Goal: Task Accomplishment & Management: Manage account settings

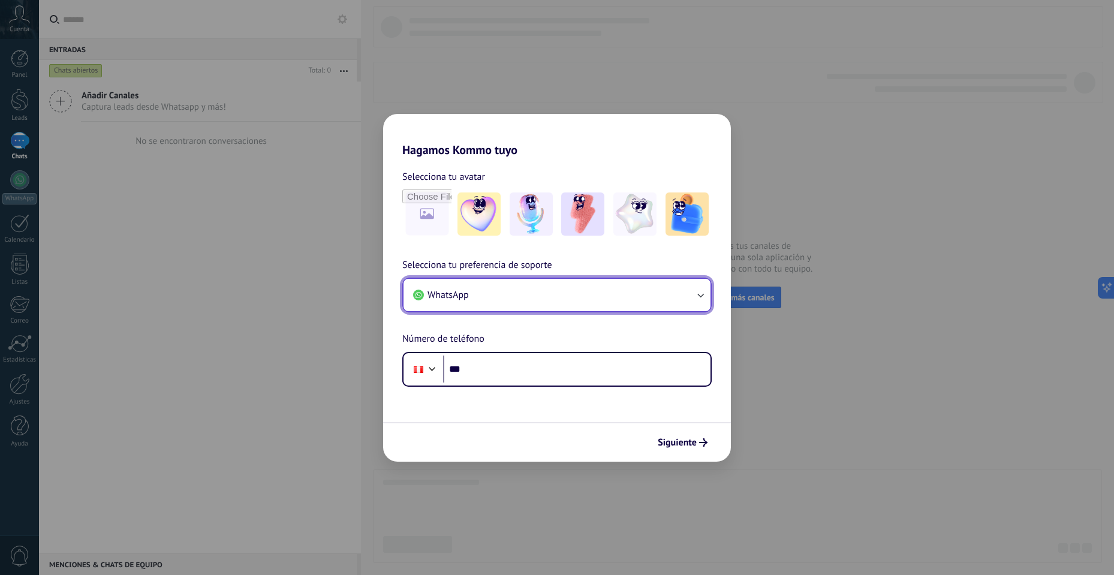
click at [537, 297] on button "WhatsApp" at bounding box center [557, 295] width 307 height 32
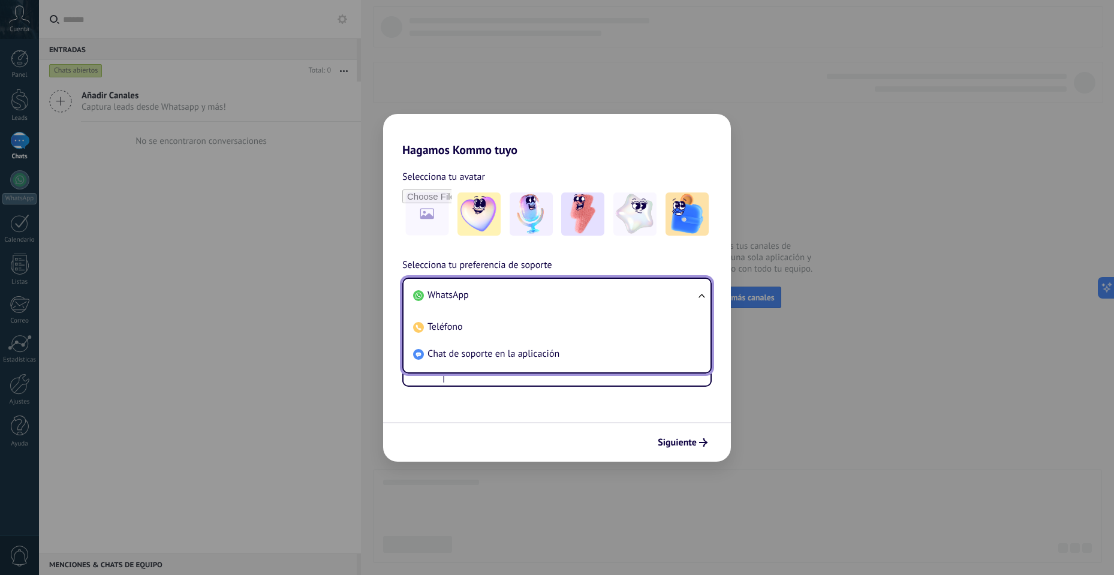
click at [537, 297] on li "WhatsApp" at bounding box center [554, 295] width 293 height 27
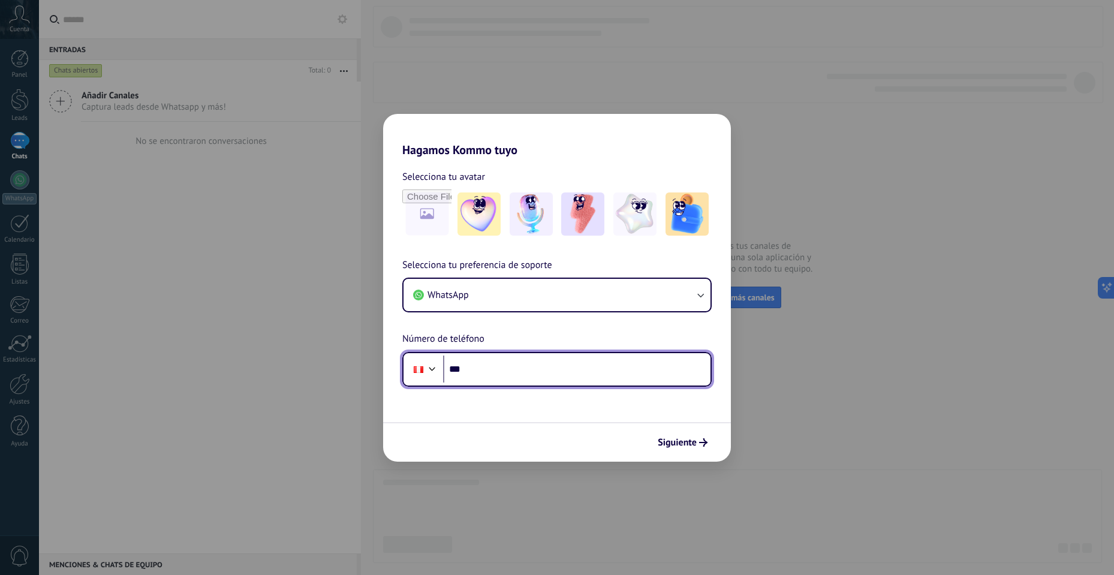
click at [472, 366] on input "***" at bounding box center [576, 370] width 267 height 28
type input "**"
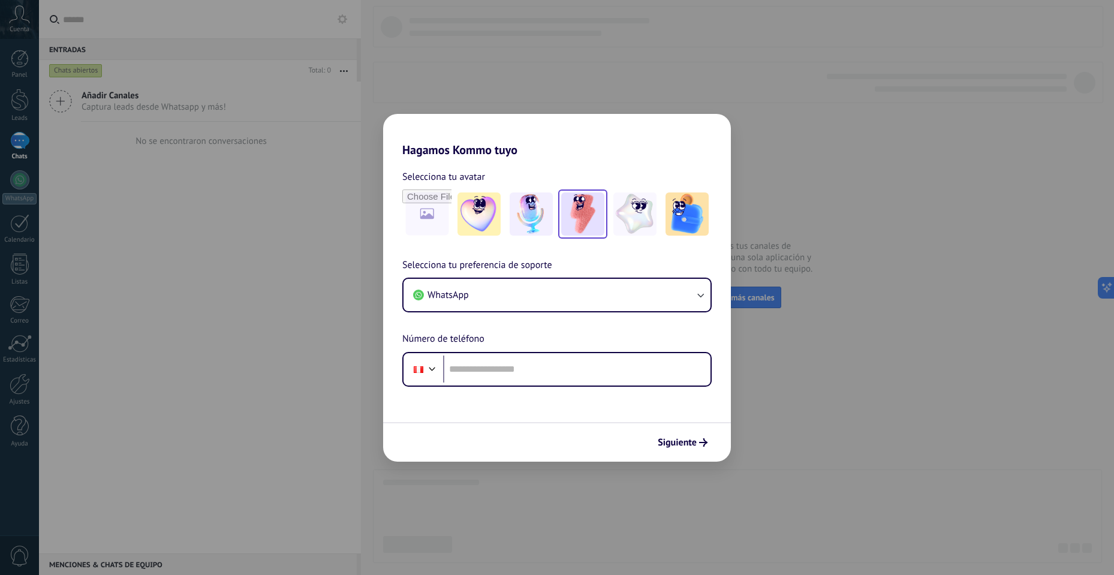
click at [590, 224] on img at bounding box center [582, 214] width 43 height 43
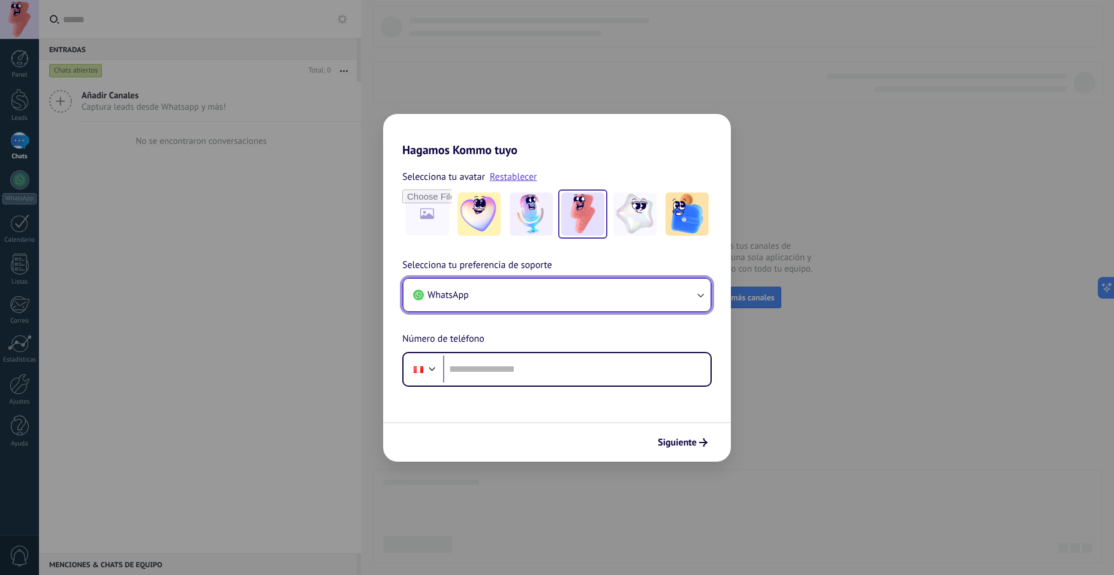
click at [499, 299] on button "WhatsApp" at bounding box center [557, 295] width 307 height 32
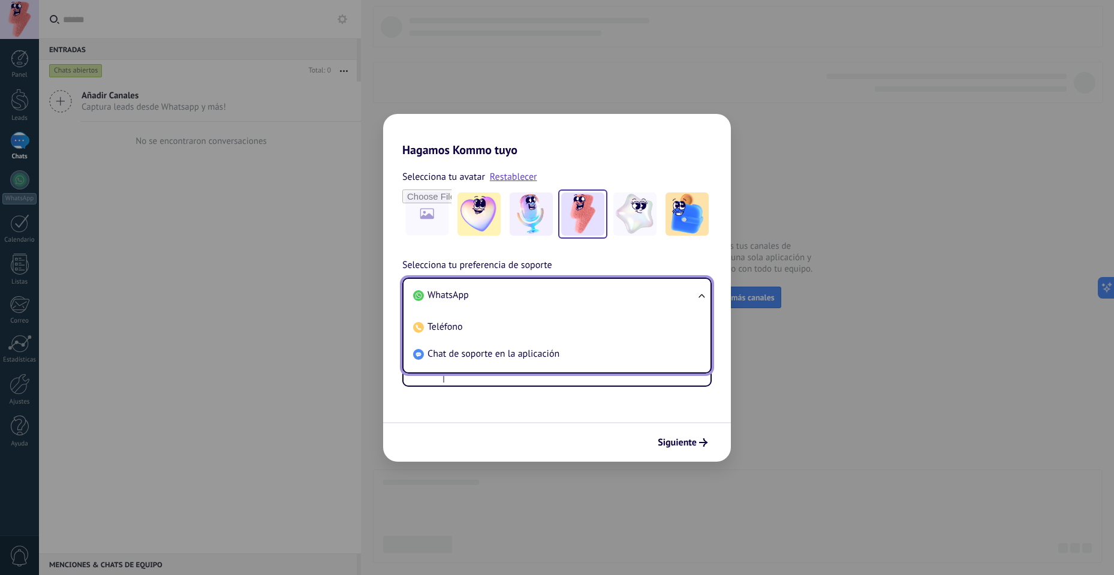
click at [499, 299] on li "WhatsApp" at bounding box center [554, 295] width 293 height 27
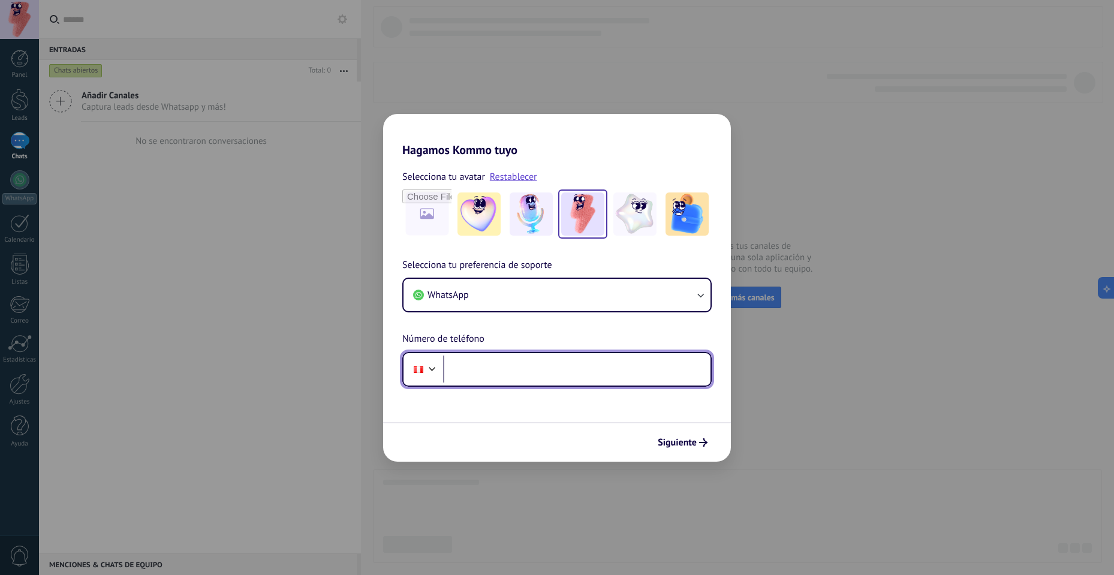
click at [474, 374] on input "tel" at bounding box center [576, 370] width 267 height 28
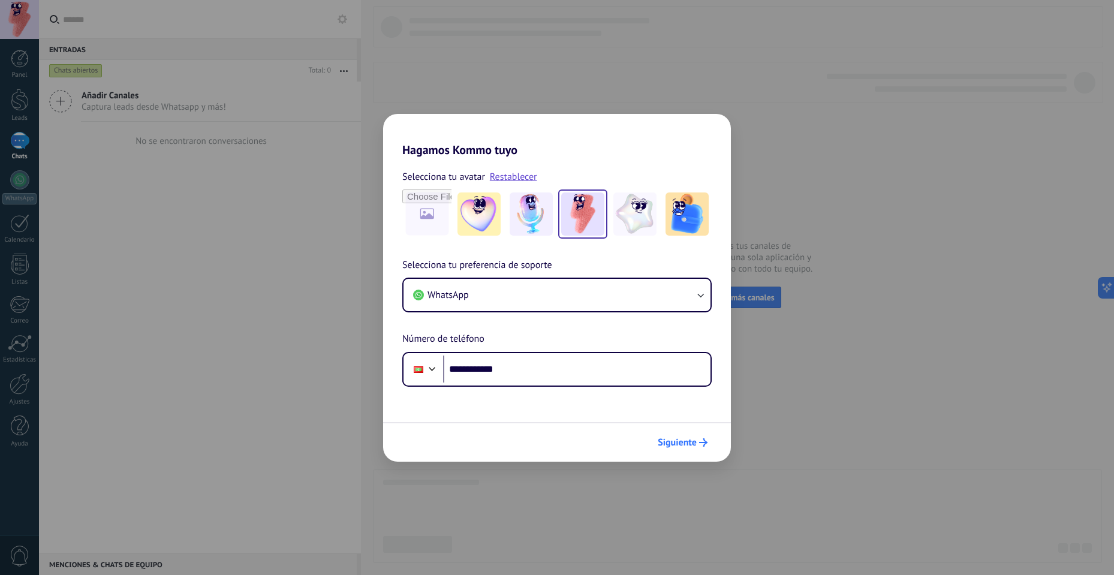
click at [685, 450] on button "Siguiente" at bounding box center [683, 442] width 61 height 20
click at [685, 447] on span "Siguiente" at bounding box center [677, 442] width 39 height 8
drag, startPoint x: 504, startPoint y: 371, endPoint x: 477, endPoint y: 371, distance: 27.6
click at [504, 370] on input "**********" at bounding box center [576, 370] width 267 height 28
click at [450, 369] on input "**********" at bounding box center [576, 370] width 267 height 28
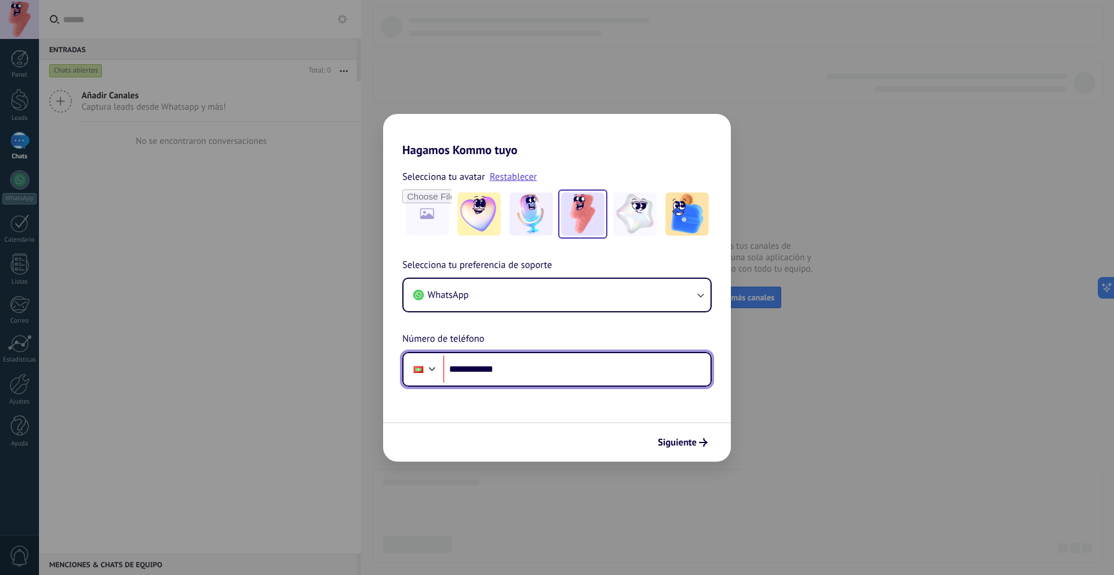
click at [417, 372] on div at bounding box center [419, 369] width 10 height 7
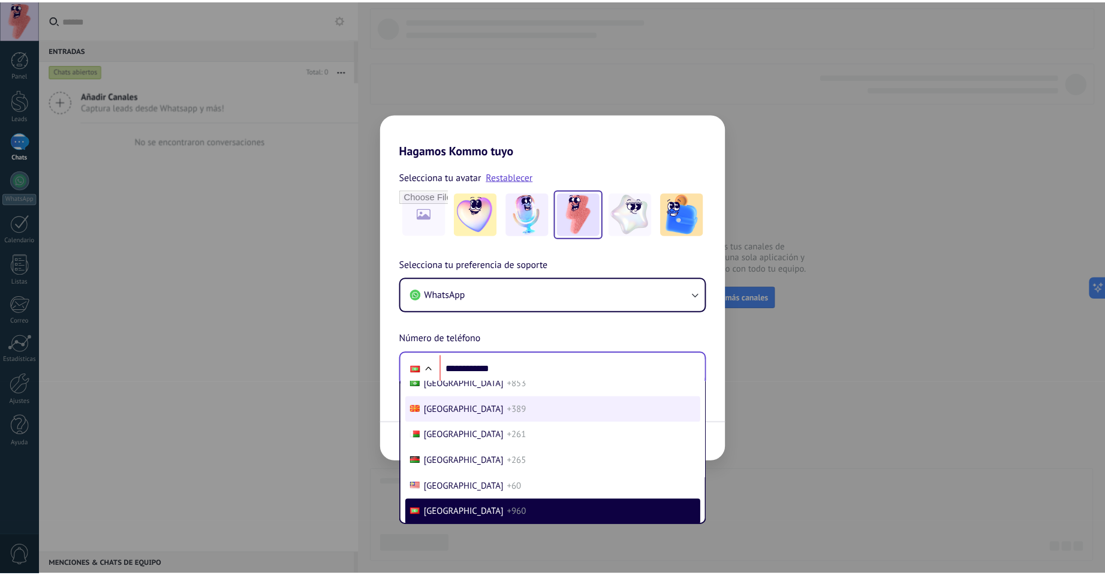
scroll to position [3758, 0]
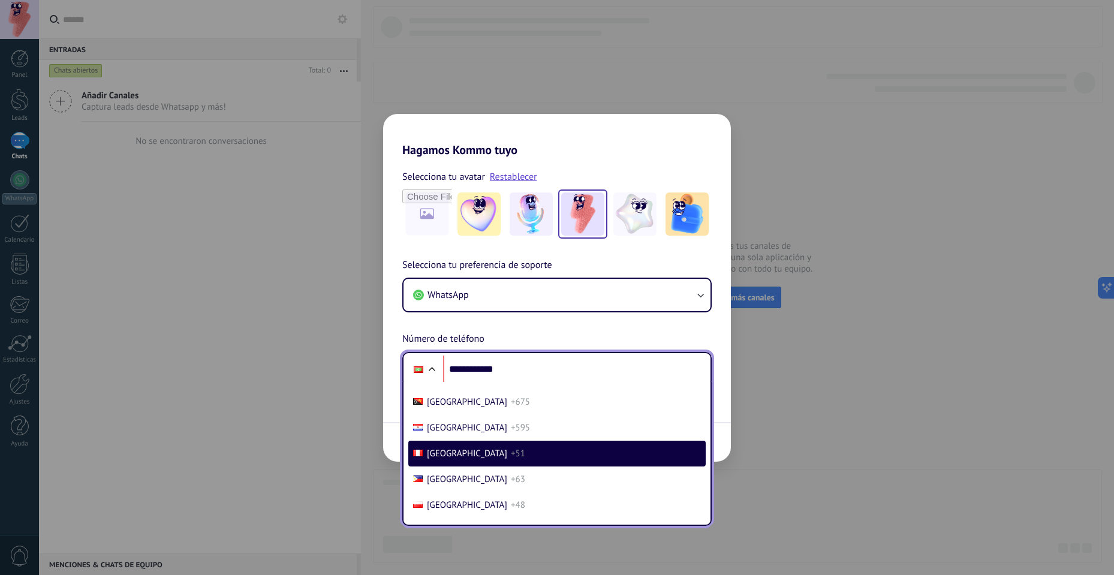
click at [459, 447] on li "Peru +51" at bounding box center [556, 454] width 297 height 26
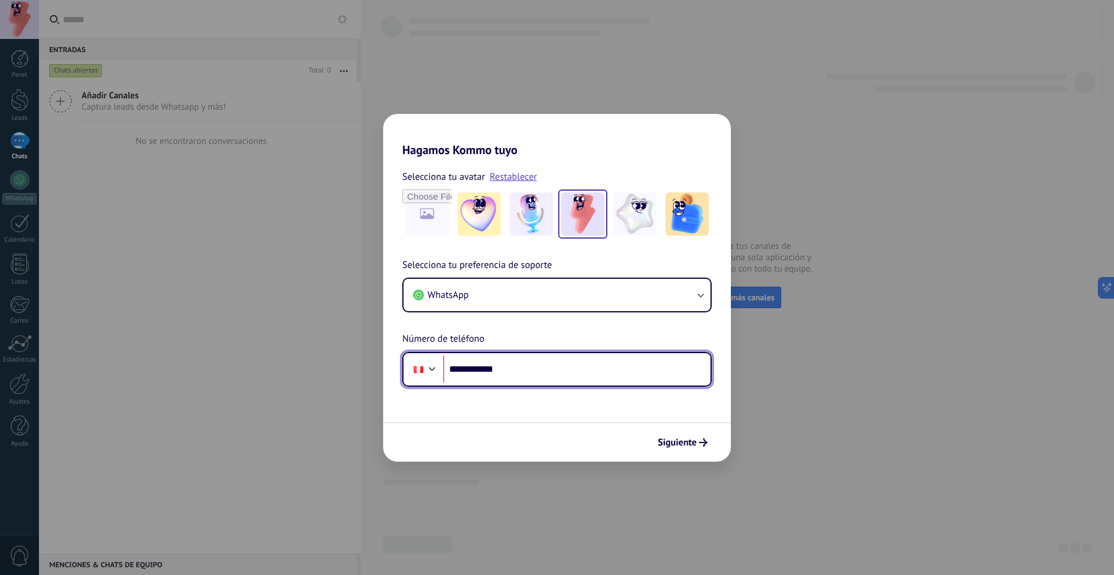
click at [549, 371] on input "**********" at bounding box center [576, 370] width 267 height 28
type input "**********"
click at [681, 436] on button "Siguiente" at bounding box center [683, 442] width 61 height 20
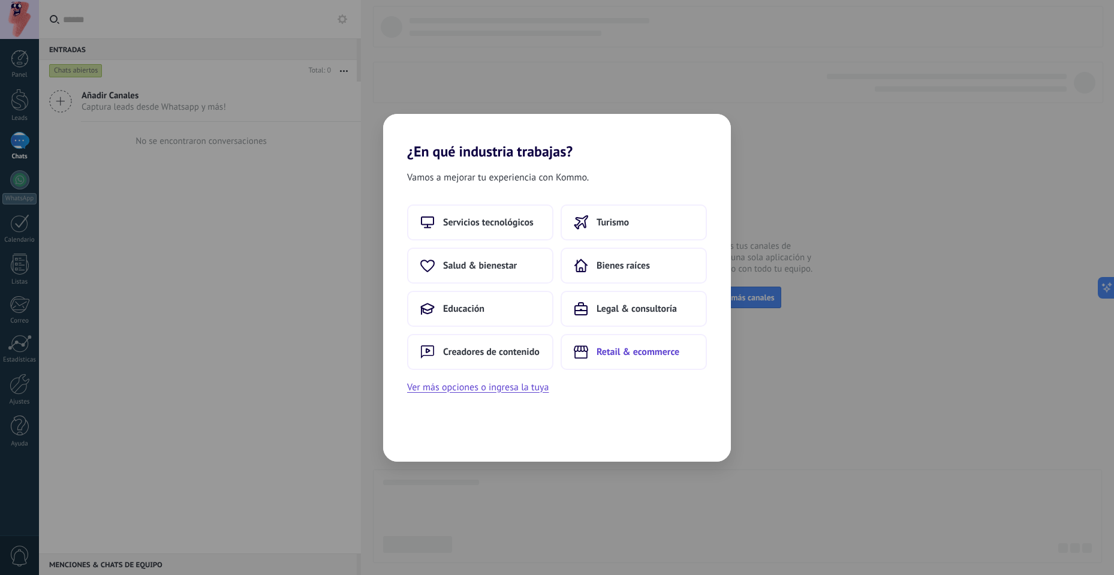
click at [593, 344] on button "Retail & ecommerce" at bounding box center [634, 352] width 146 height 36
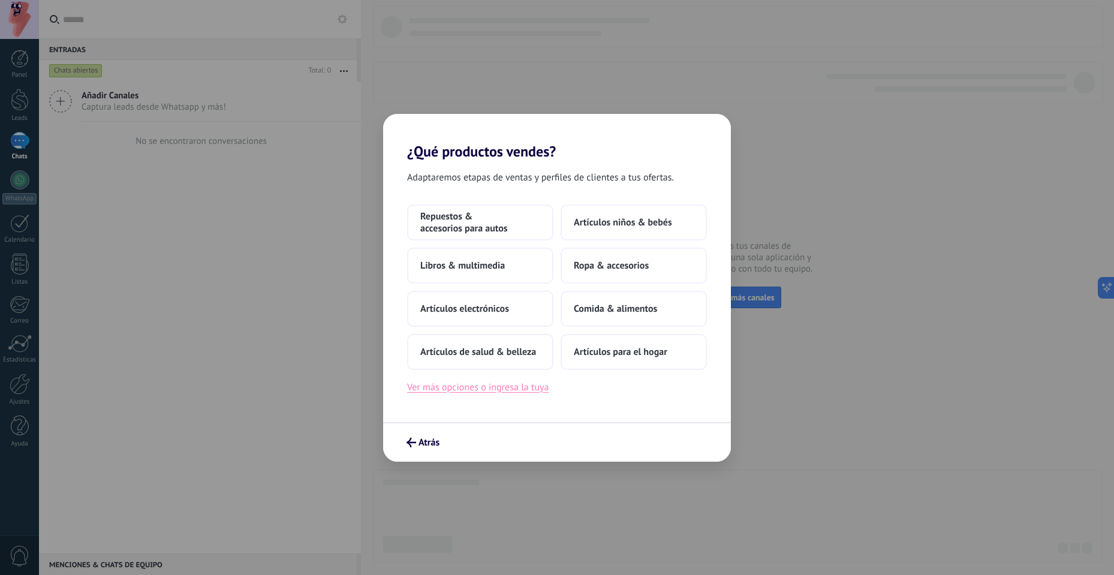
click at [528, 393] on button "Ver más opciones o ingresa la tuya" at bounding box center [478, 388] width 142 height 16
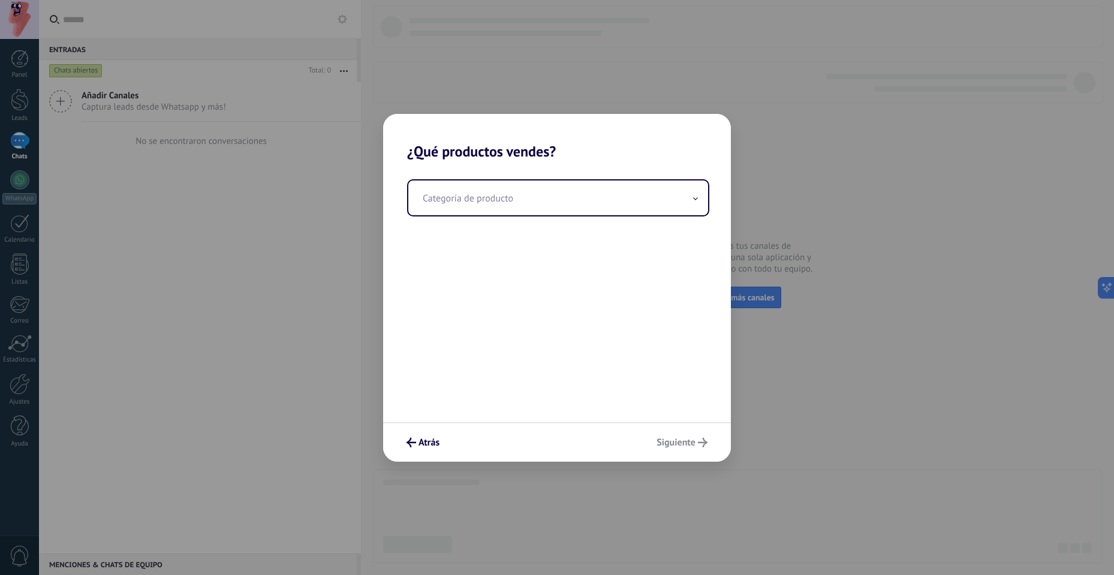
click at [677, 440] on div "Atrás Siguiente" at bounding box center [557, 442] width 348 height 40
click at [694, 193] on span at bounding box center [696, 197] width 6 height 11
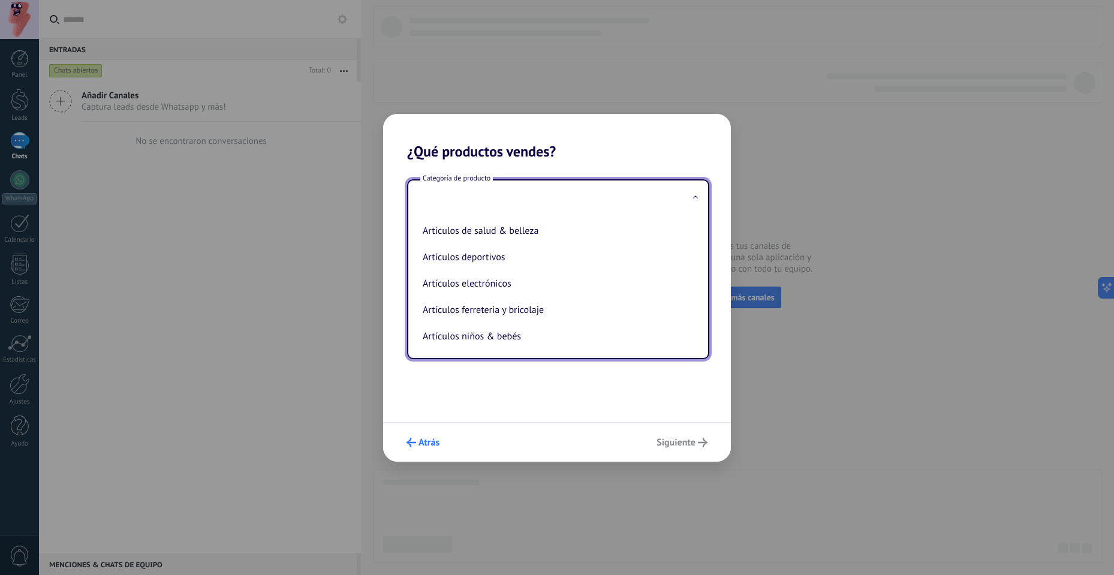
click at [410, 444] on use "submit" at bounding box center [412, 443] width 10 height 10
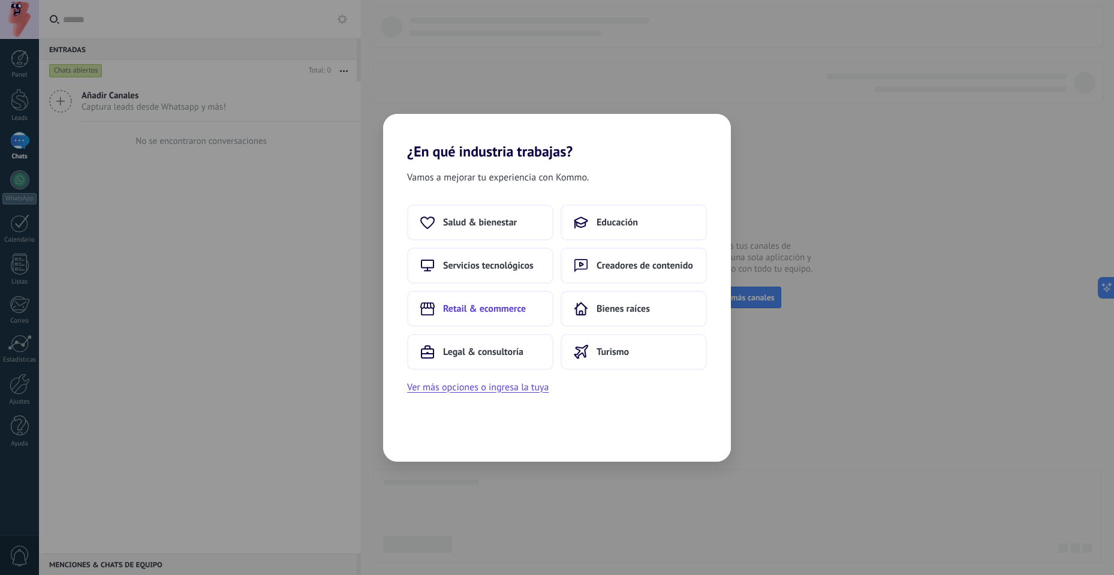
click at [516, 312] on span "Retail & ecommerce" at bounding box center [484, 309] width 83 height 12
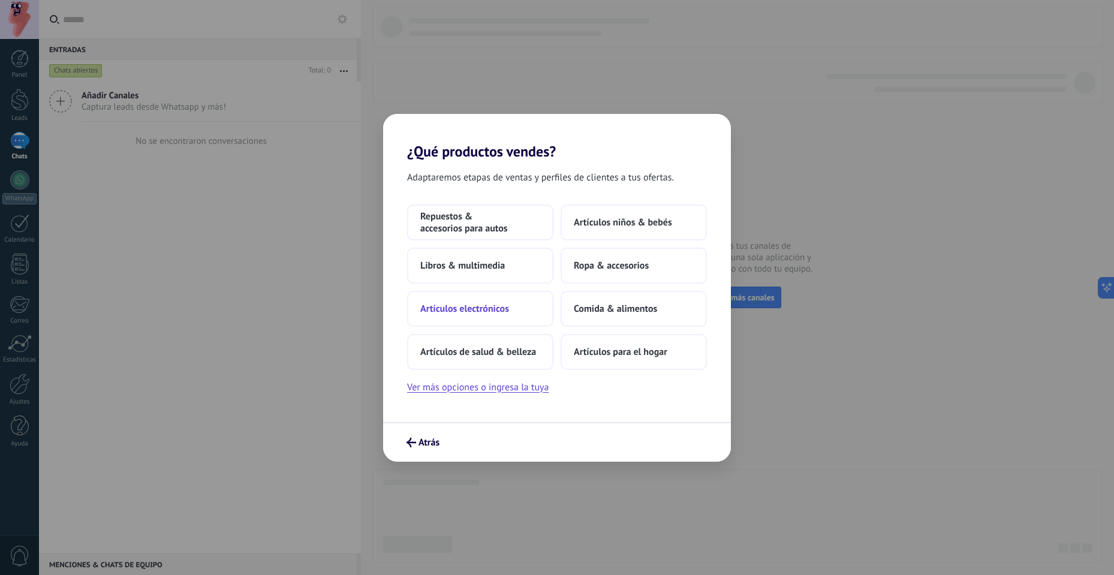
click at [481, 305] on span "Artículos electrónicos" at bounding box center [464, 309] width 89 height 12
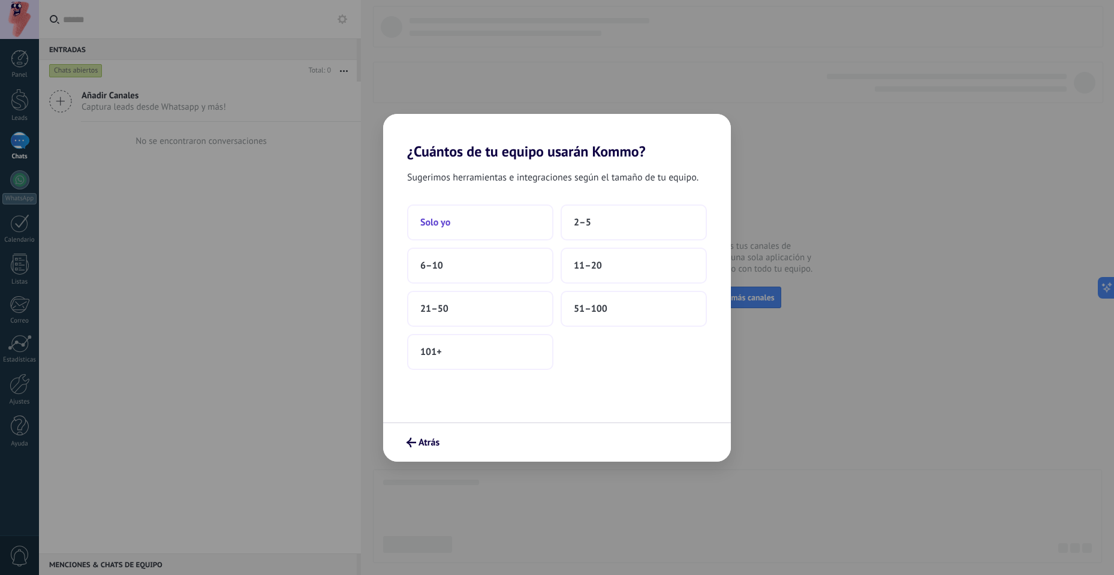
click at [438, 219] on span "Solo yo" at bounding box center [435, 223] width 30 height 12
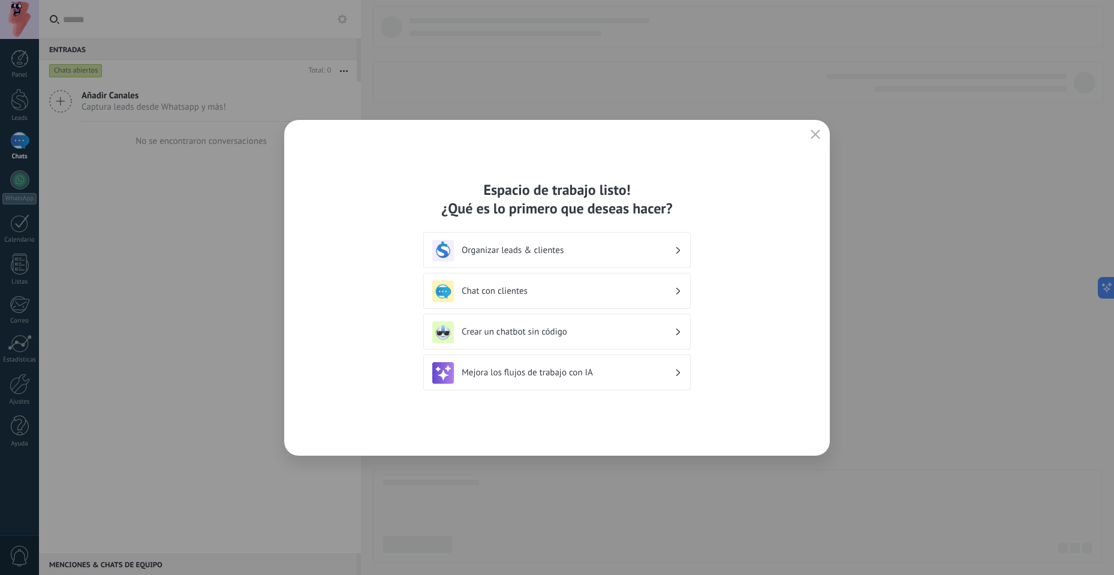
click at [816, 138] on icon "button" at bounding box center [816, 135] width 10 height 10
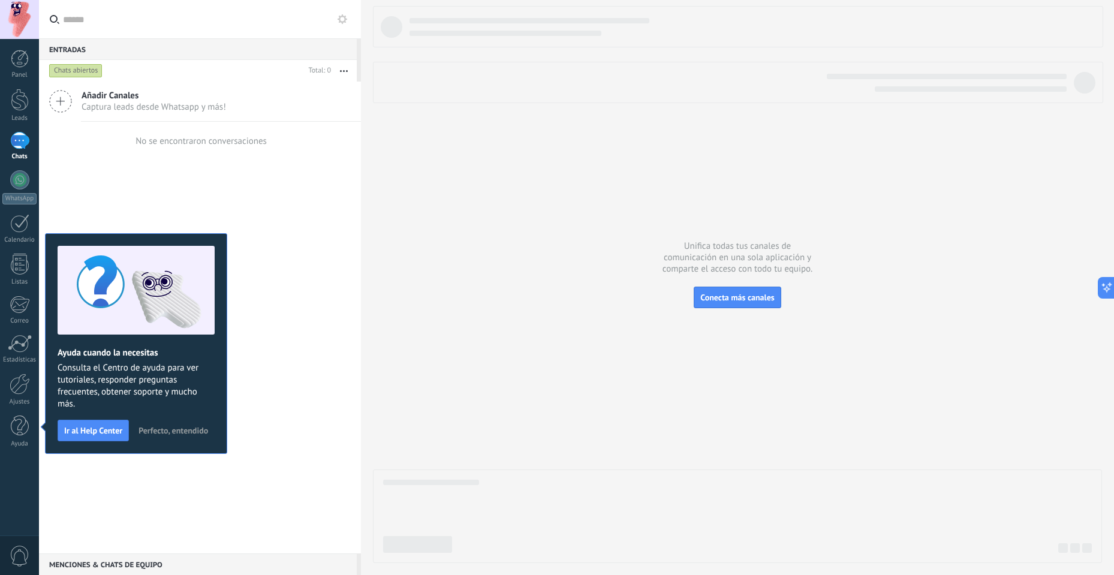
click at [192, 429] on span "Perfecto, entendido" at bounding box center [174, 430] width 70 height 8
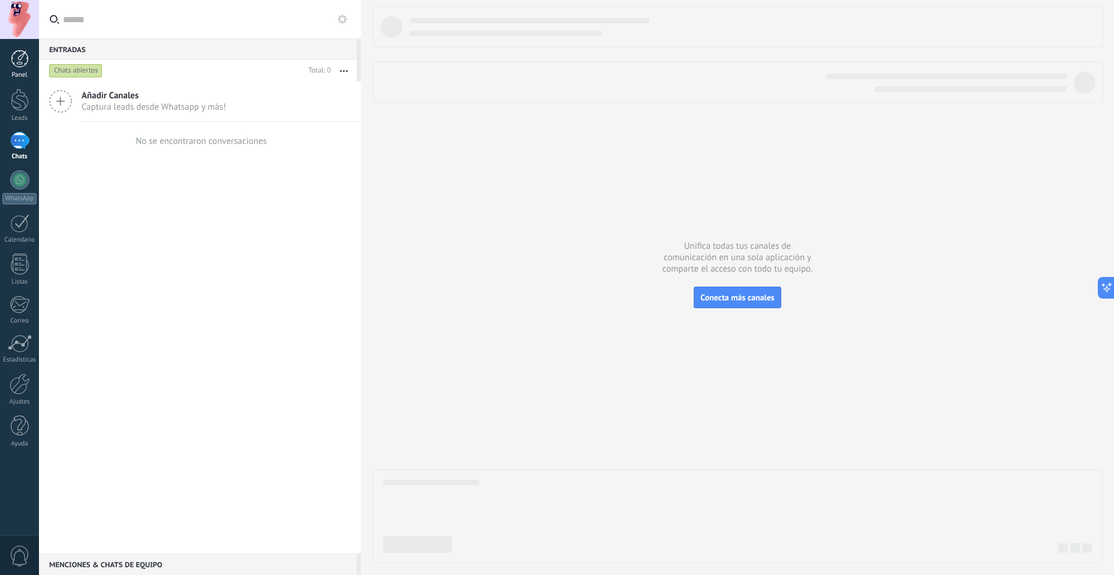
click at [28, 61] on div at bounding box center [20, 59] width 18 height 18
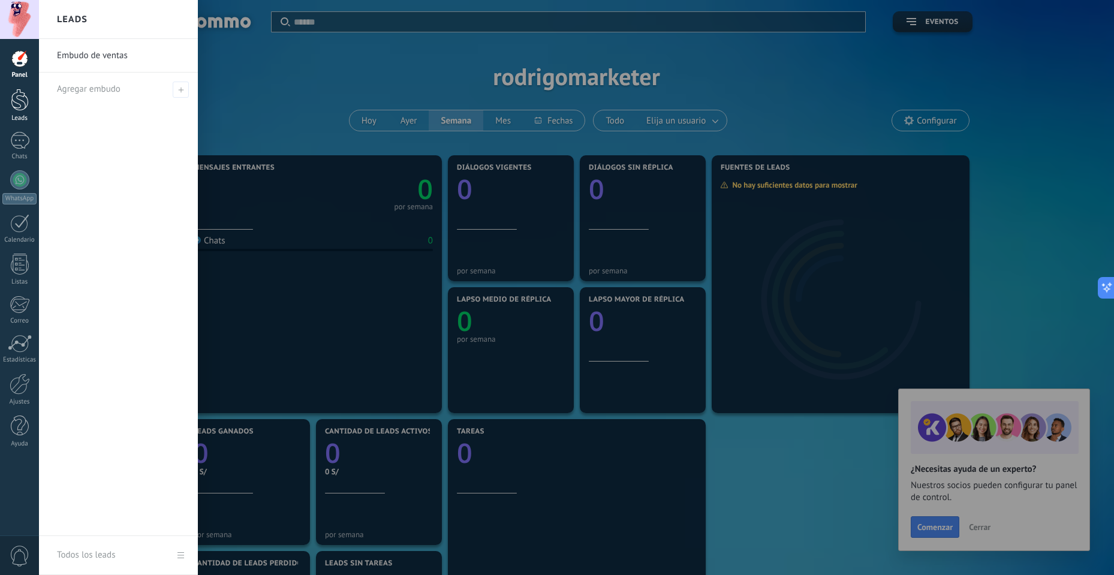
click at [22, 100] on div at bounding box center [20, 100] width 18 height 22
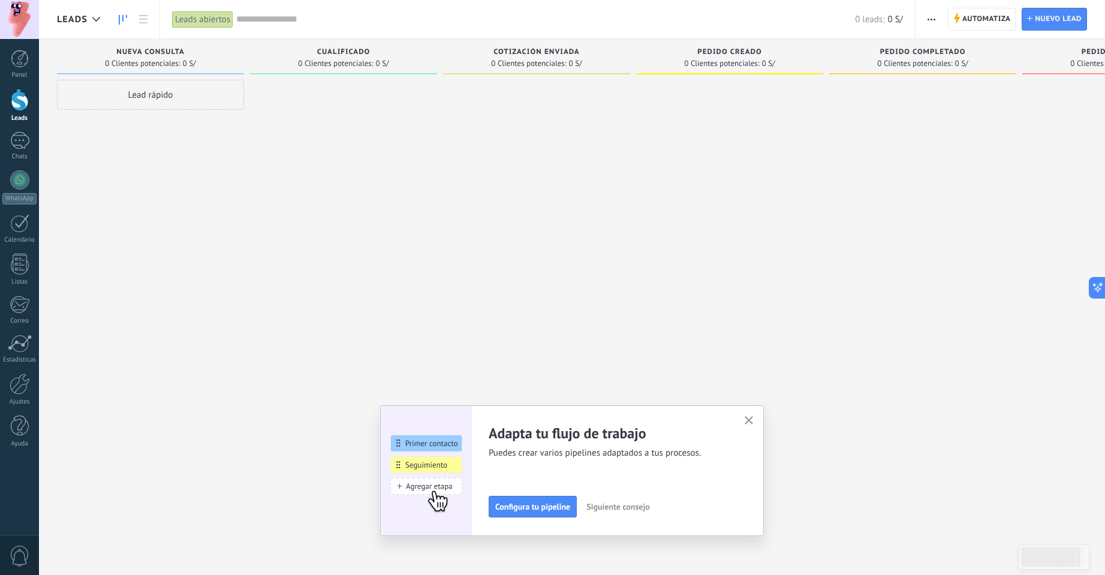
click at [752, 419] on use "button" at bounding box center [749, 420] width 9 height 9
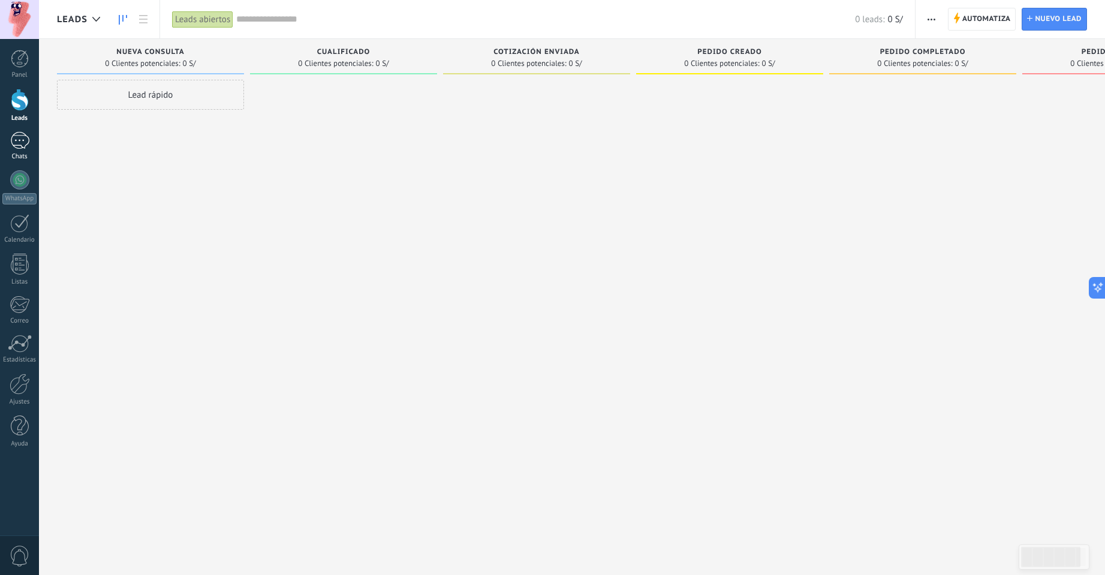
click at [7, 140] on link "Chats" at bounding box center [19, 146] width 39 height 29
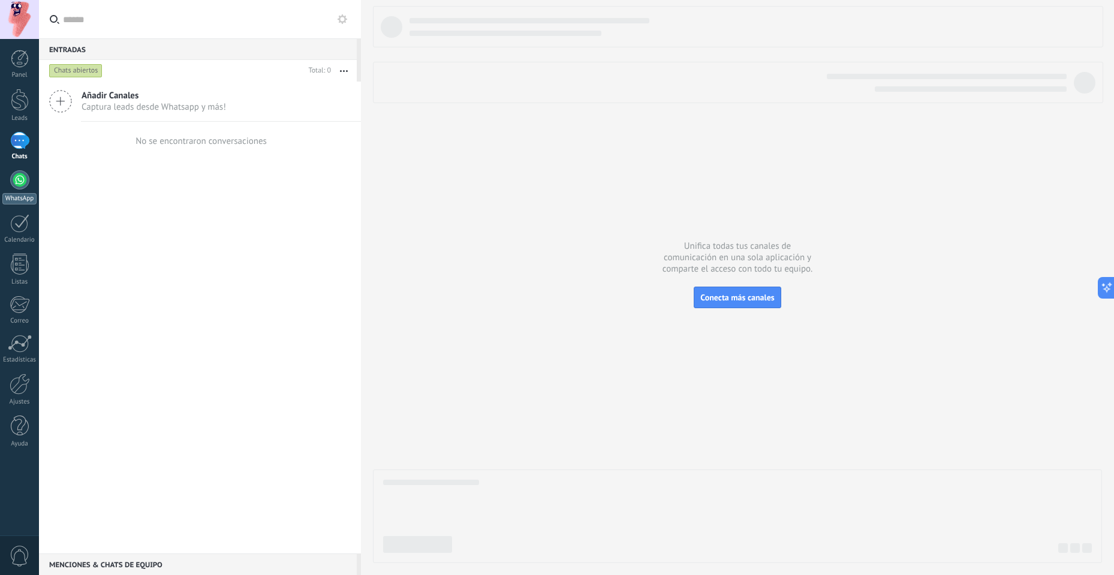
click at [19, 179] on div at bounding box center [19, 179] width 19 height 19
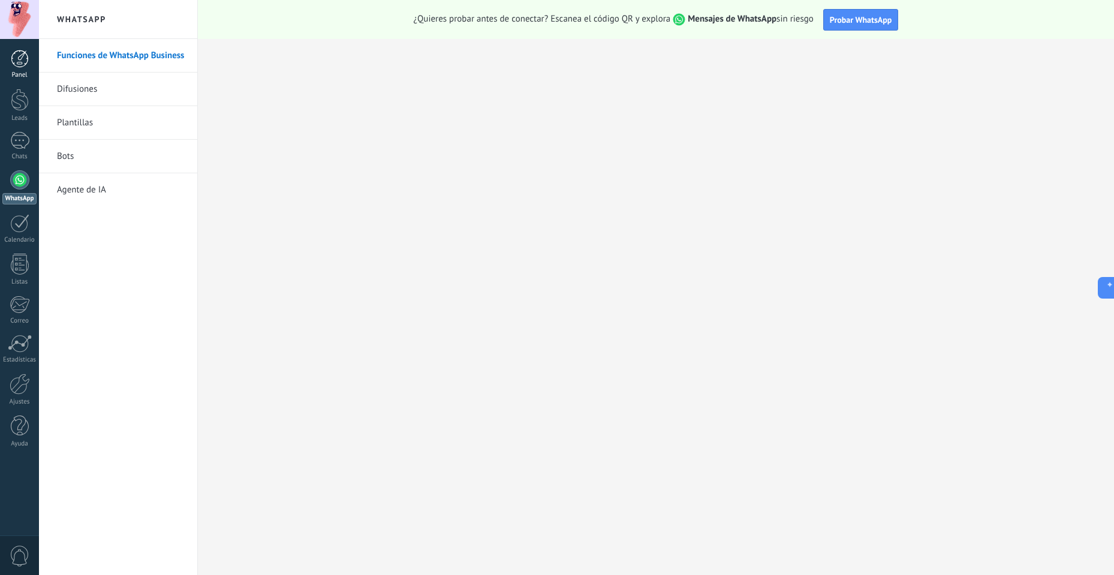
click at [27, 59] on div at bounding box center [20, 59] width 18 height 18
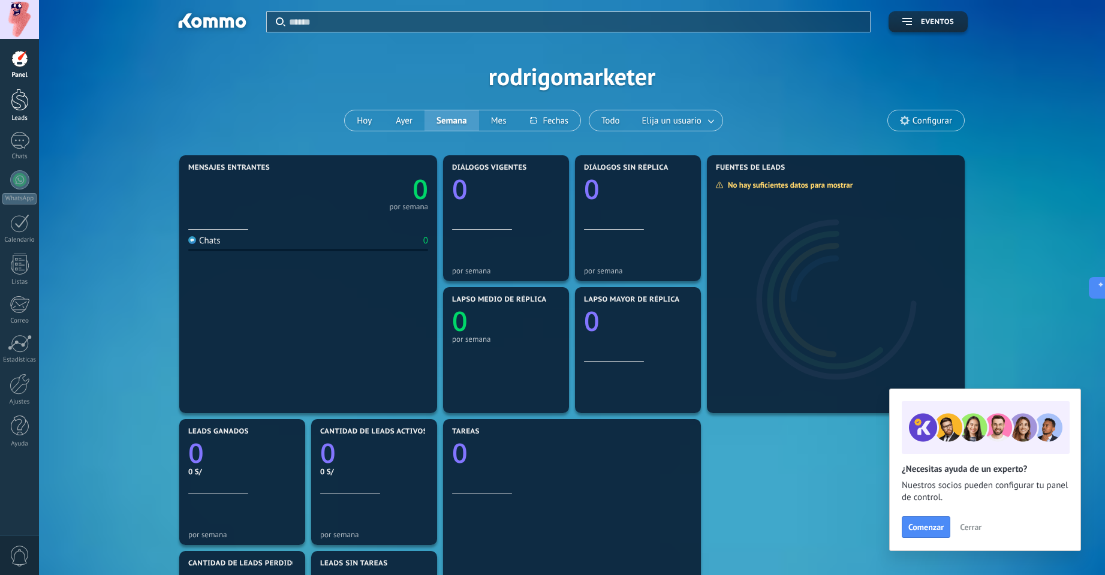
click at [14, 110] on div at bounding box center [20, 100] width 18 height 22
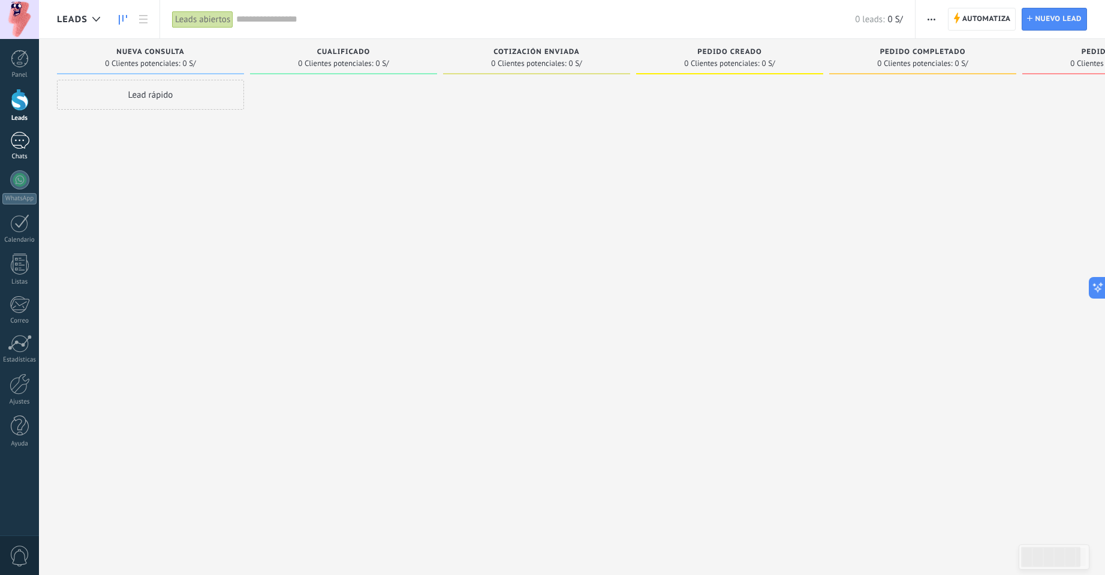
click at [20, 149] on link "Chats" at bounding box center [19, 146] width 39 height 29
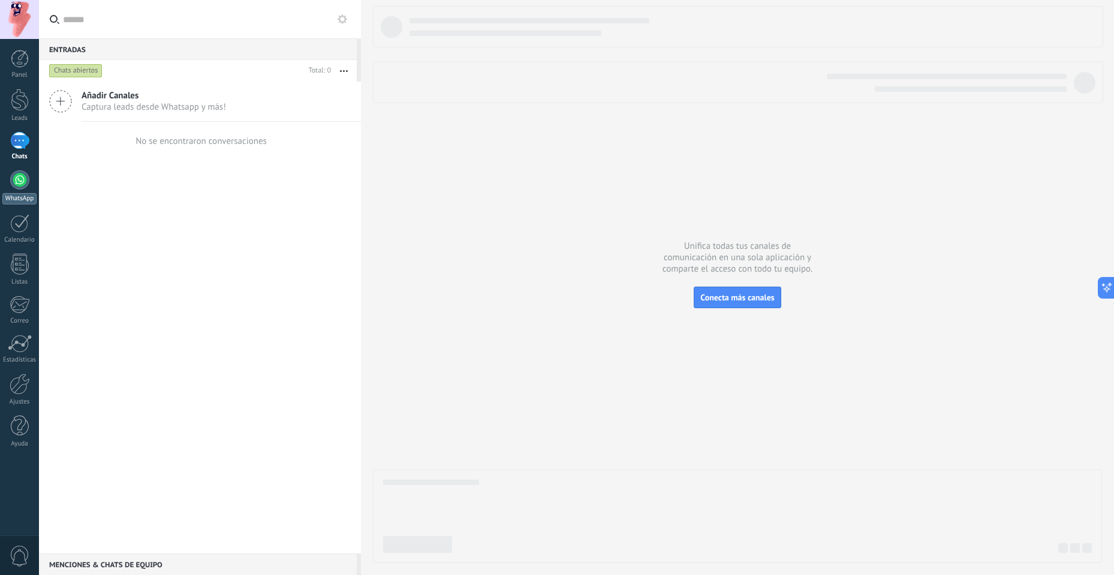
click at [22, 186] on div at bounding box center [19, 179] width 19 height 19
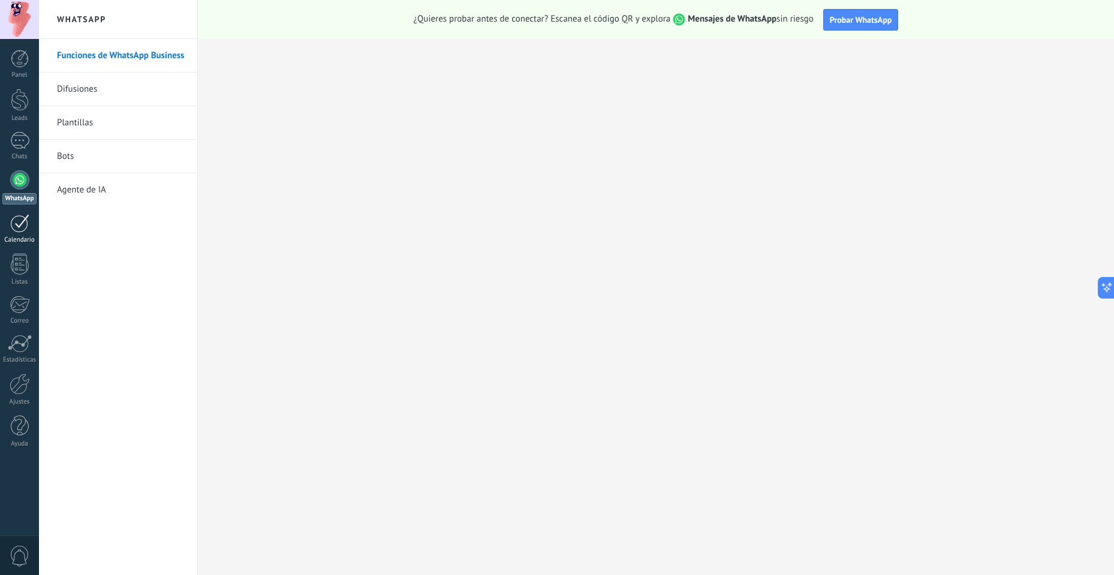
click at [24, 221] on div at bounding box center [19, 223] width 19 height 19
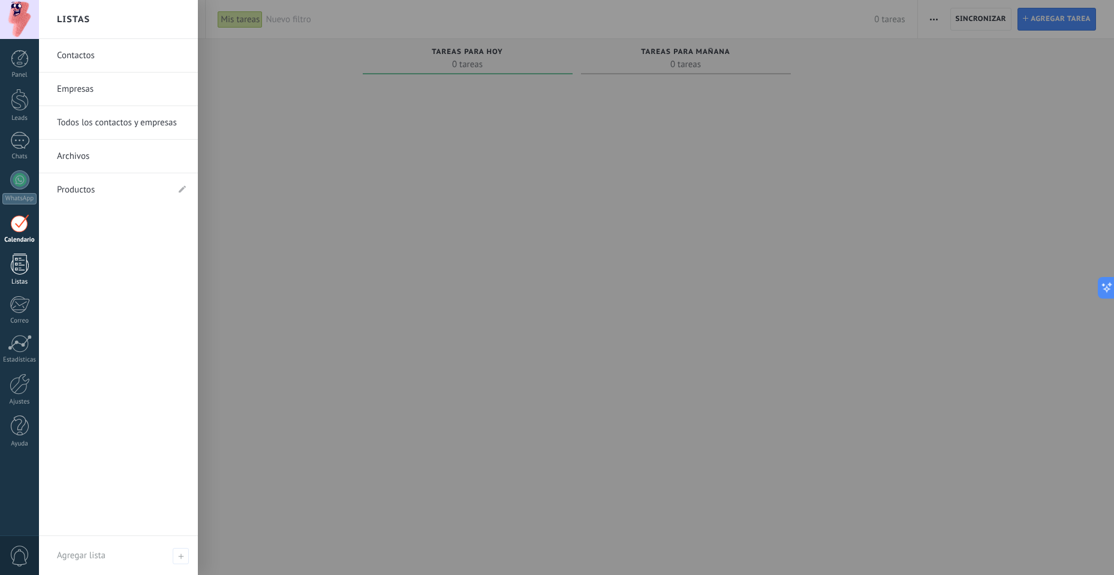
click at [22, 273] on div at bounding box center [20, 264] width 18 height 21
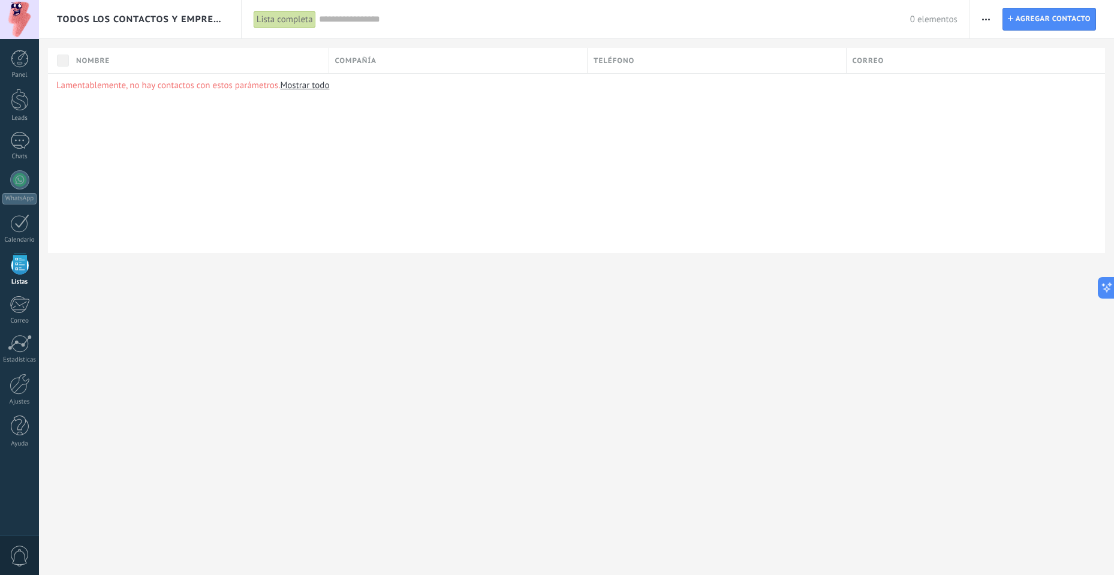
click at [26, 294] on div "Panel Leads Chats WhatsApp Clientes" at bounding box center [19, 255] width 39 height 410
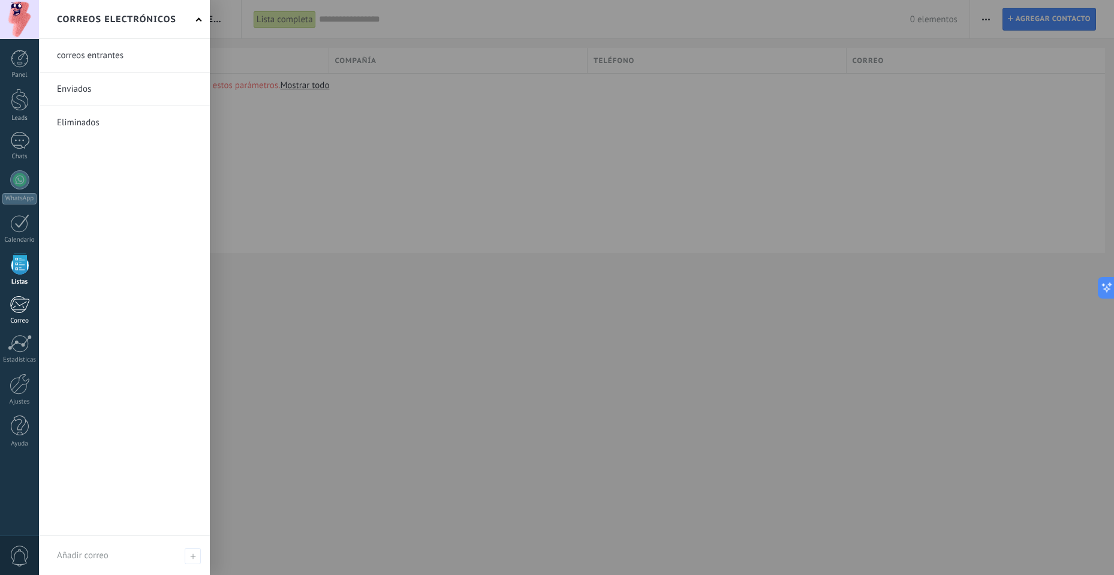
click at [30, 309] on link "Correo" at bounding box center [19, 310] width 39 height 29
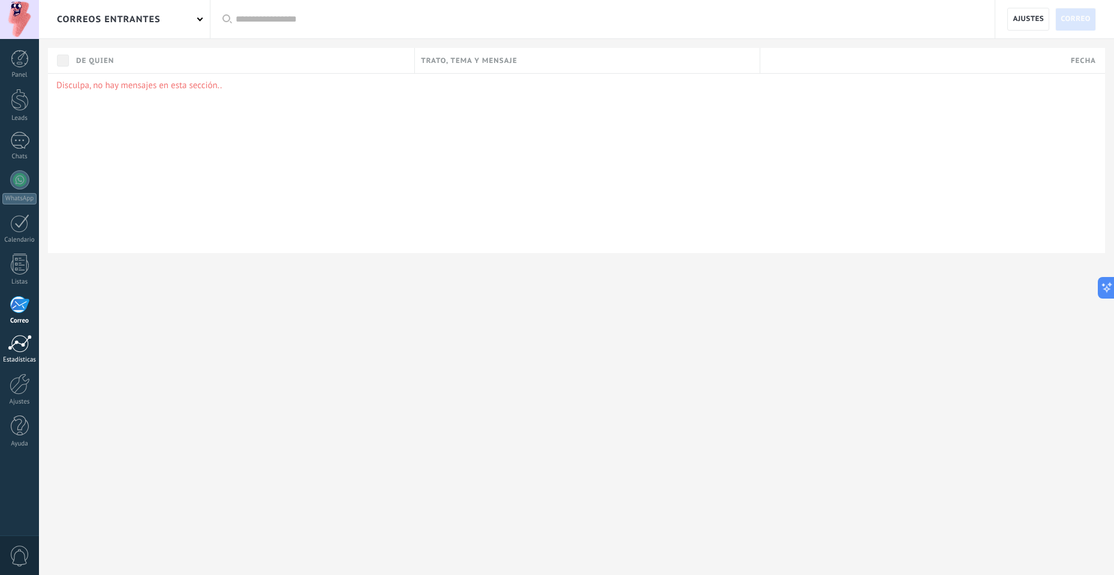
click at [25, 345] on div at bounding box center [20, 344] width 24 height 18
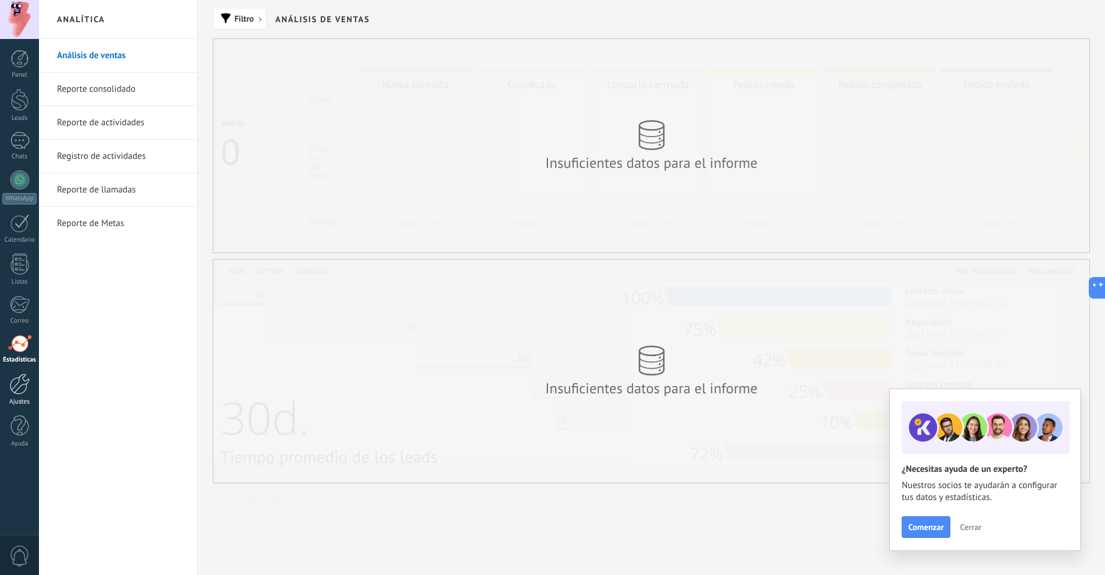
click at [13, 391] on div at bounding box center [20, 384] width 20 height 21
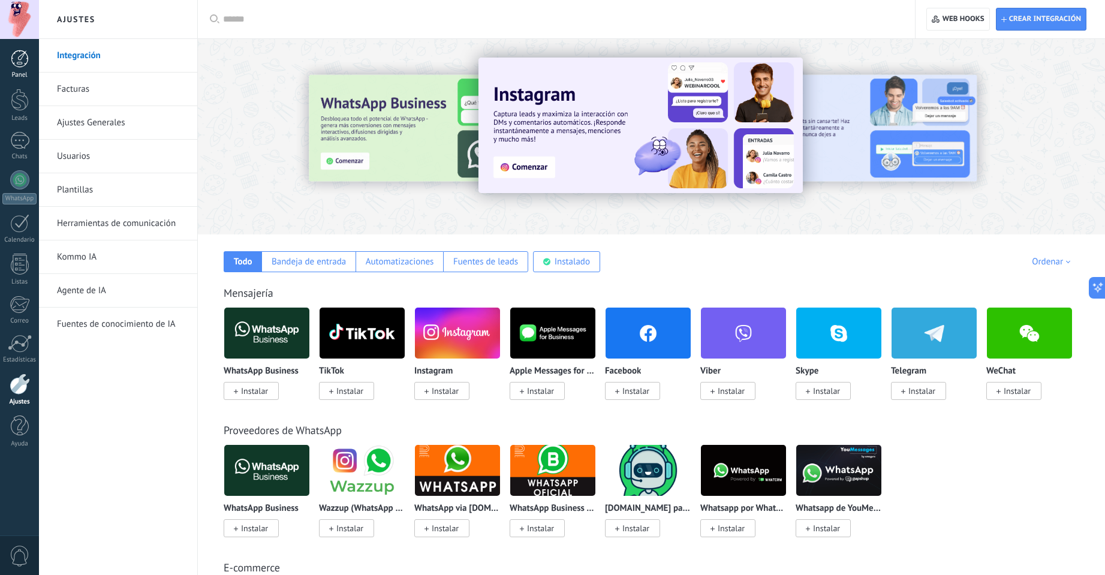
click at [19, 69] on link "Panel" at bounding box center [19, 64] width 39 height 29
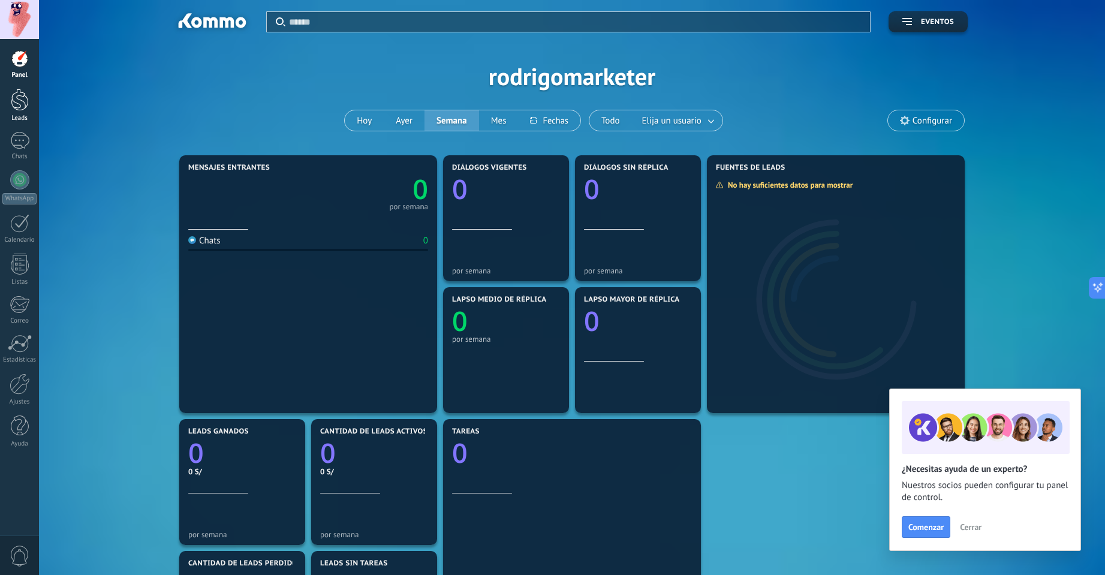
click at [18, 103] on div at bounding box center [20, 100] width 18 height 22
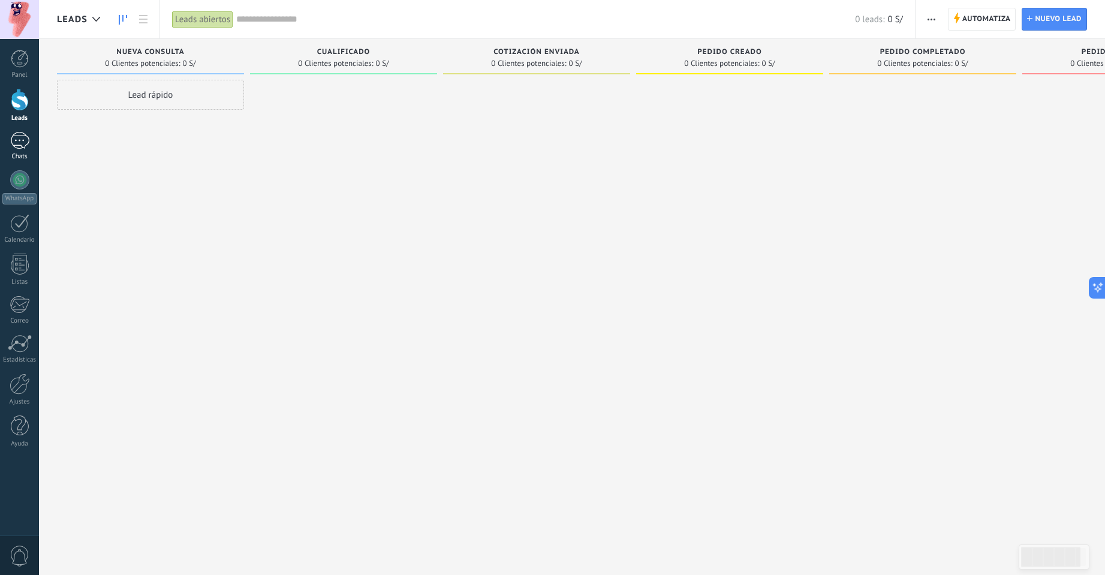
click at [28, 148] on div at bounding box center [19, 140] width 19 height 17
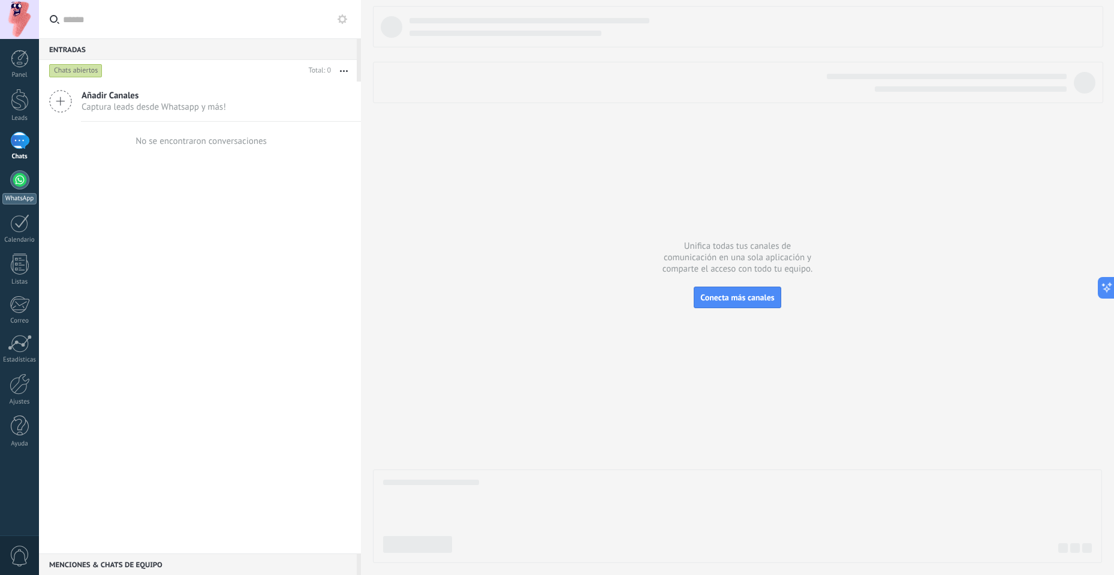
click at [23, 190] on link "WhatsApp" at bounding box center [19, 187] width 39 height 34
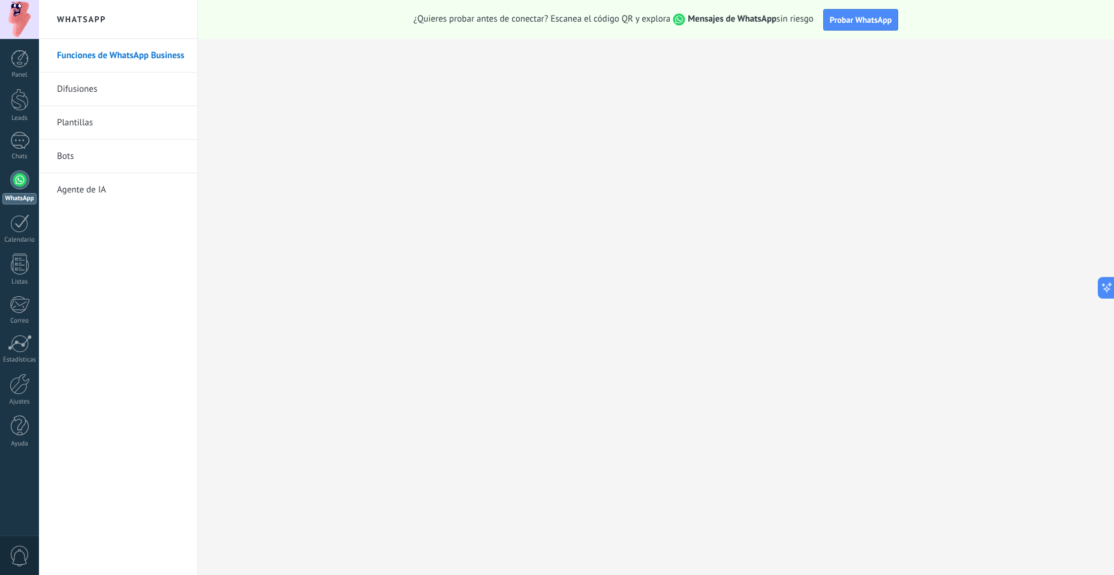
click at [102, 89] on link "Difusiones" at bounding box center [121, 90] width 128 height 34
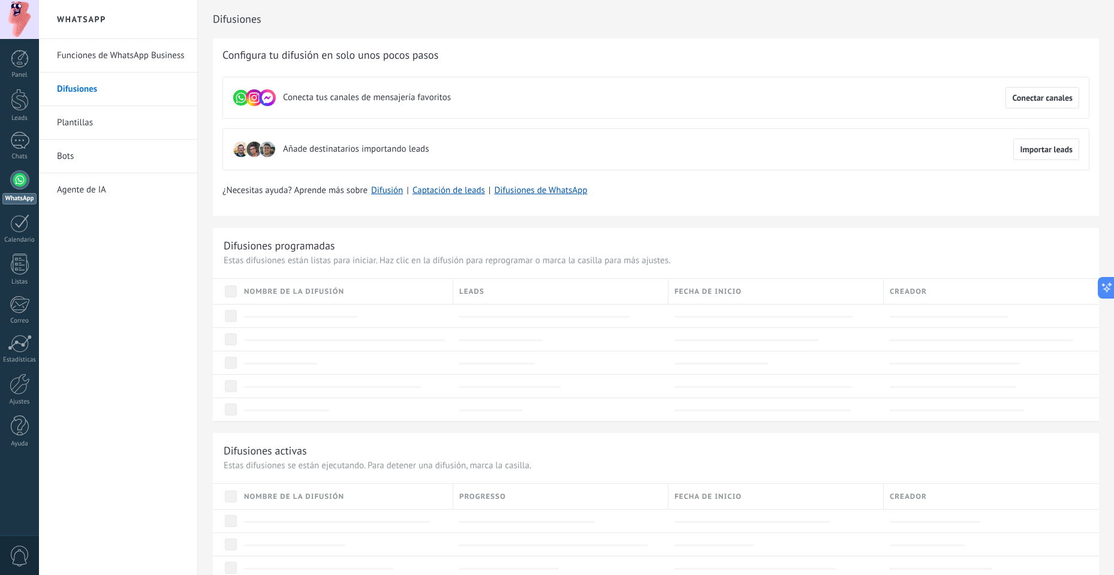
click at [73, 162] on link "Bots" at bounding box center [121, 157] width 128 height 34
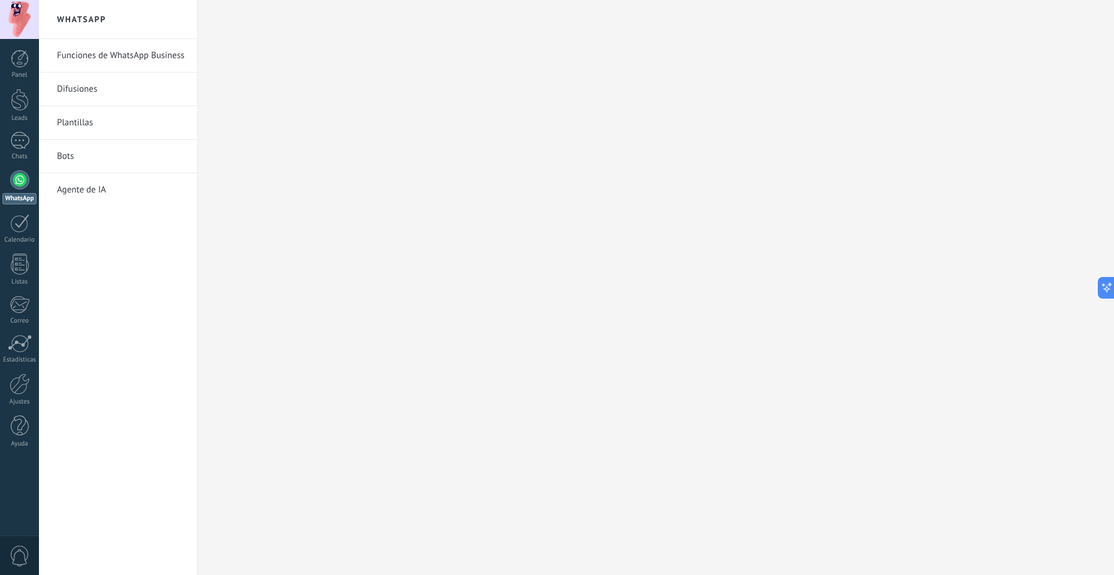
click at [77, 187] on link "Agente de IA" at bounding box center [121, 190] width 128 height 34
click at [80, 161] on link "Bots" at bounding box center [121, 157] width 128 height 34
click at [93, 112] on link "Plantillas" at bounding box center [121, 123] width 128 height 34
click at [92, 85] on link "Difusiones" at bounding box center [121, 90] width 128 height 34
click at [109, 53] on link "Funciones de WhatsApp Business" at bounding box center [121, 56] width 128 height 34
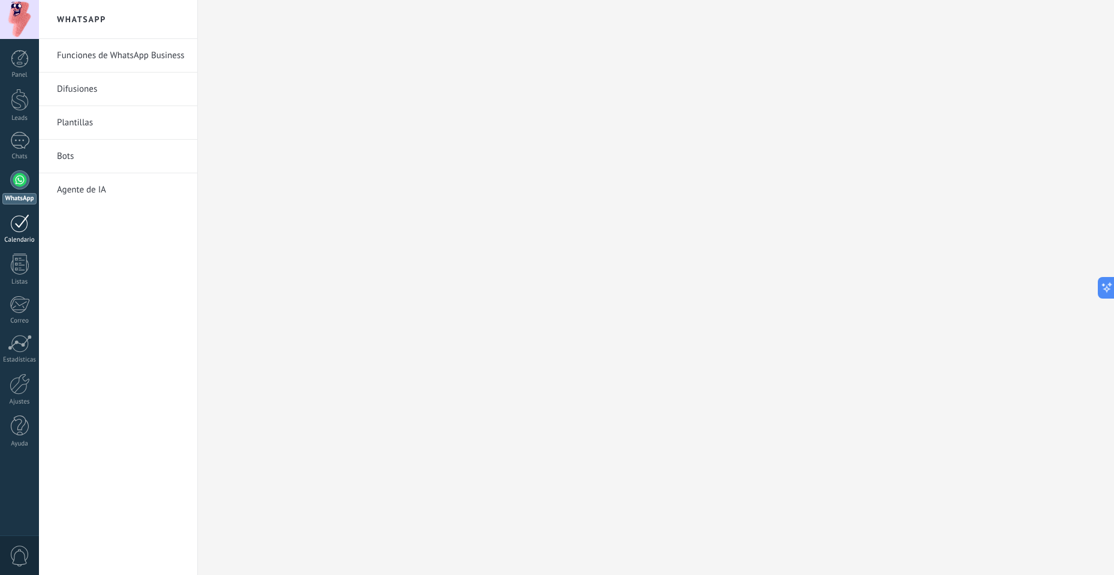
click at [19, 228] on div at bounding box center [19, 223] width 19 height 19
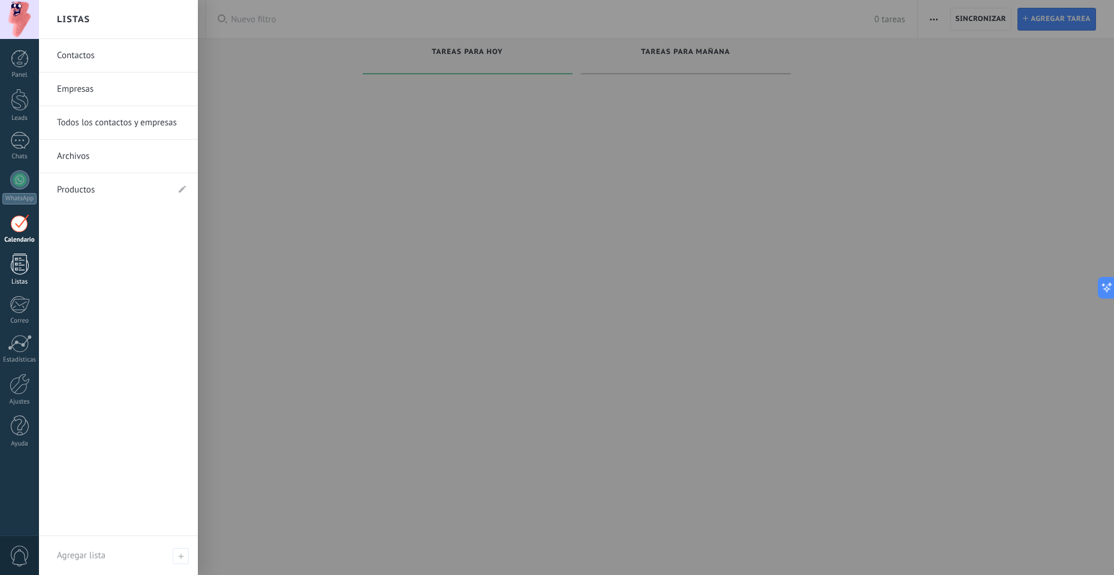
click at [17, 265] on div at bounding box center [20, 264] width 18 height 21
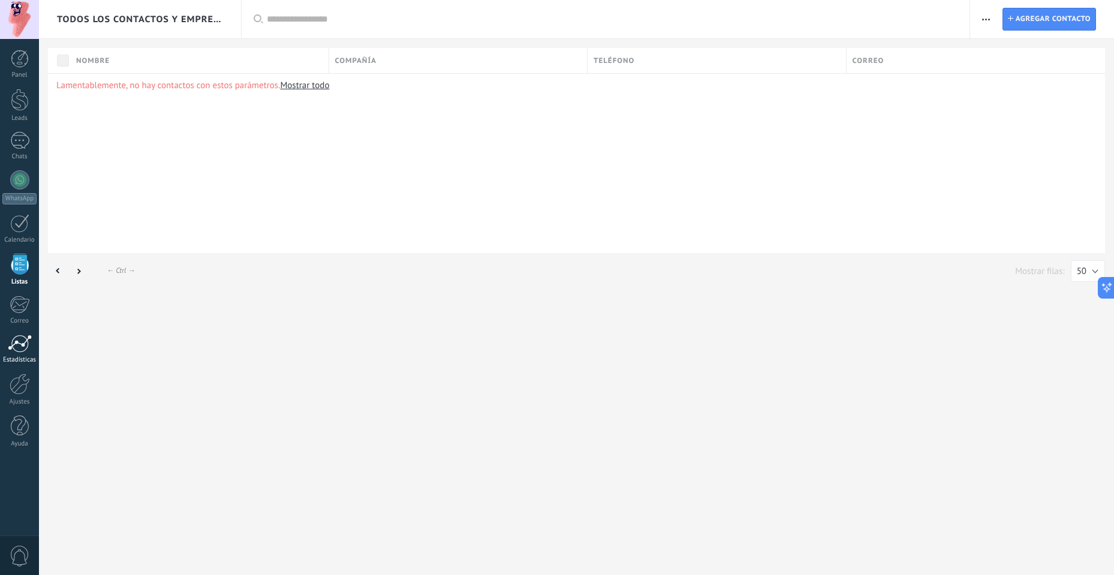
click at [20, 351] on div at bounding box center [20, 344] width 24 height 18
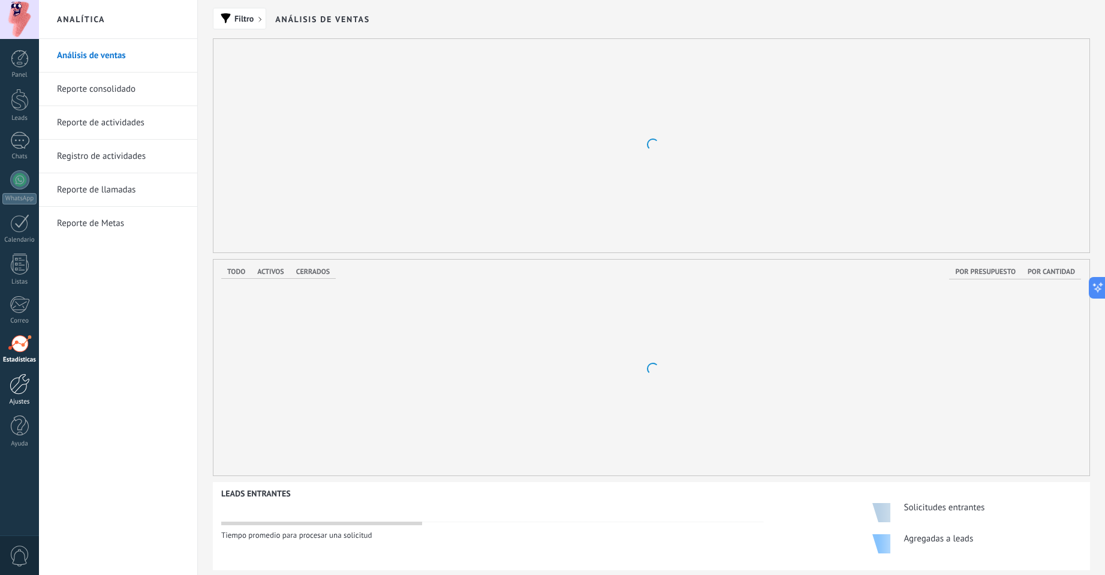
click at [20, 395] on link "Ajustes" at bounding box center [19, 390] width 39 height 32
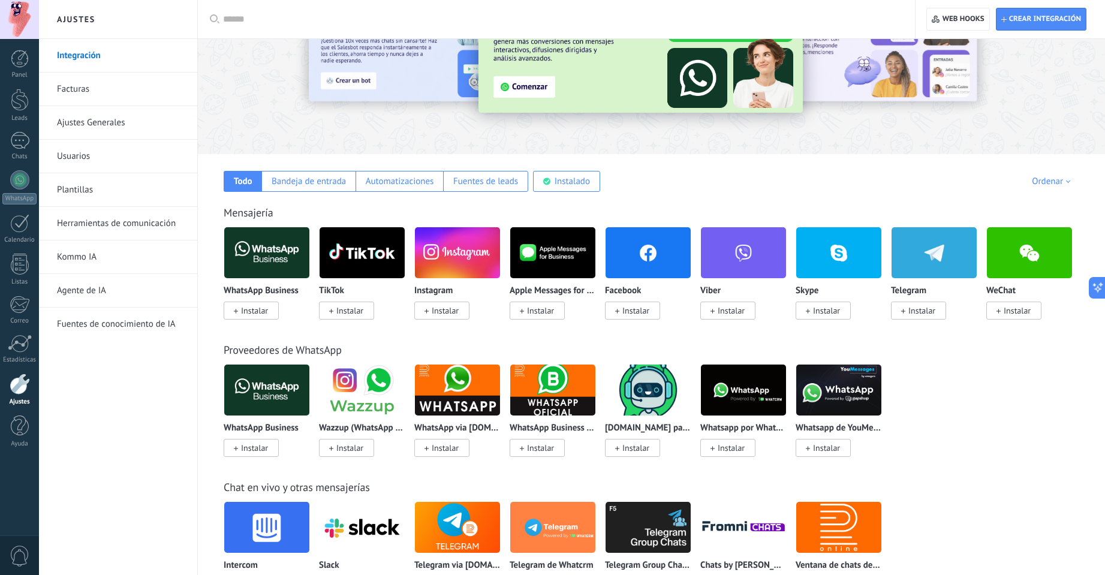
scroll to position [60, 0]
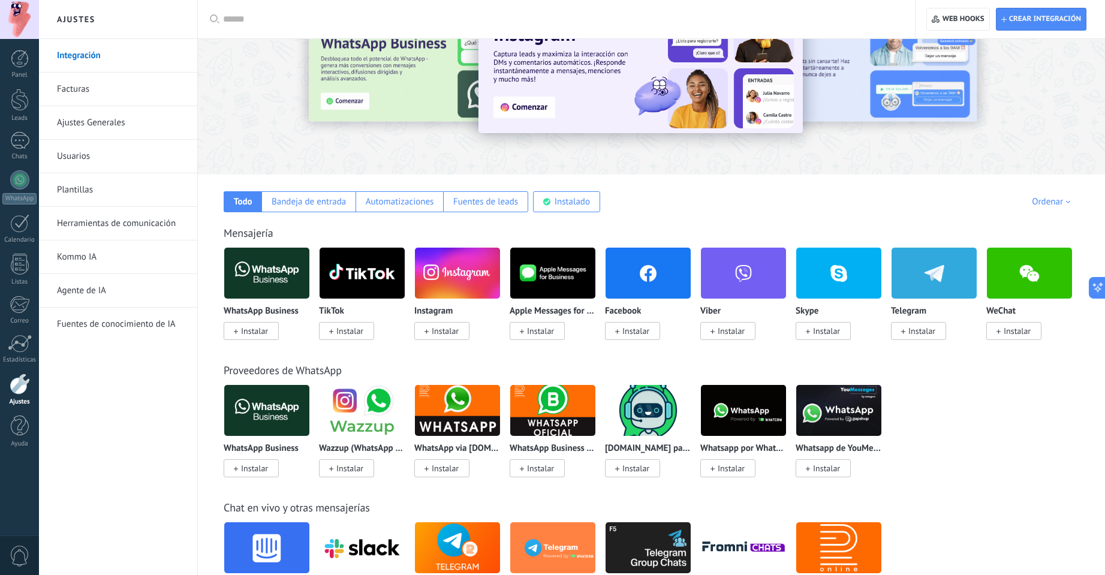
click at [272, 333] on span "Instalar" at bounding box center [251, 331] width 55 height 18
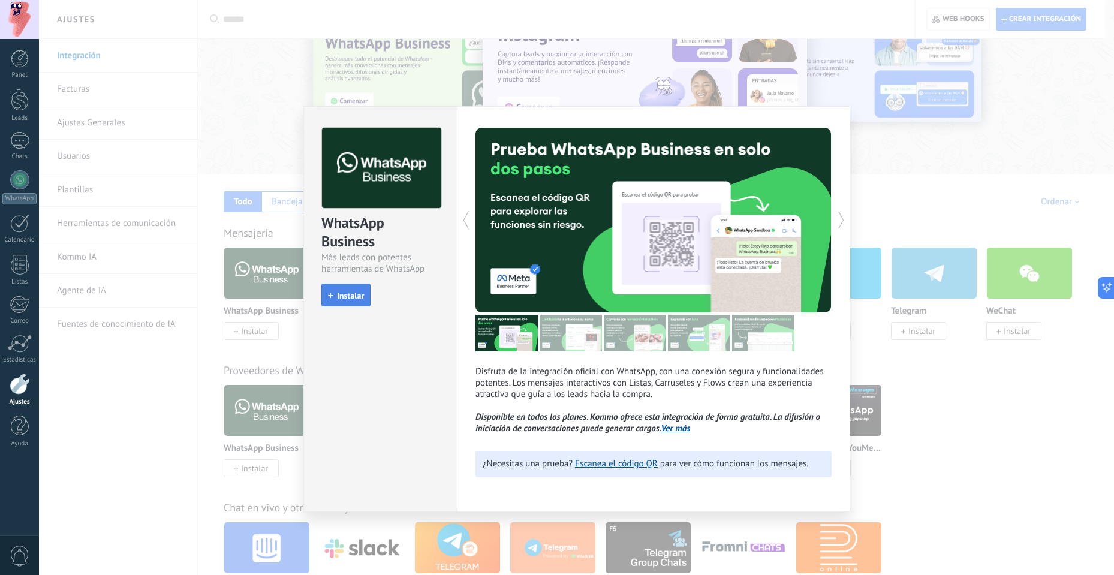
click at [350, 305] on button "Instalar" at bounding box center [345, 295] width 49 height 23
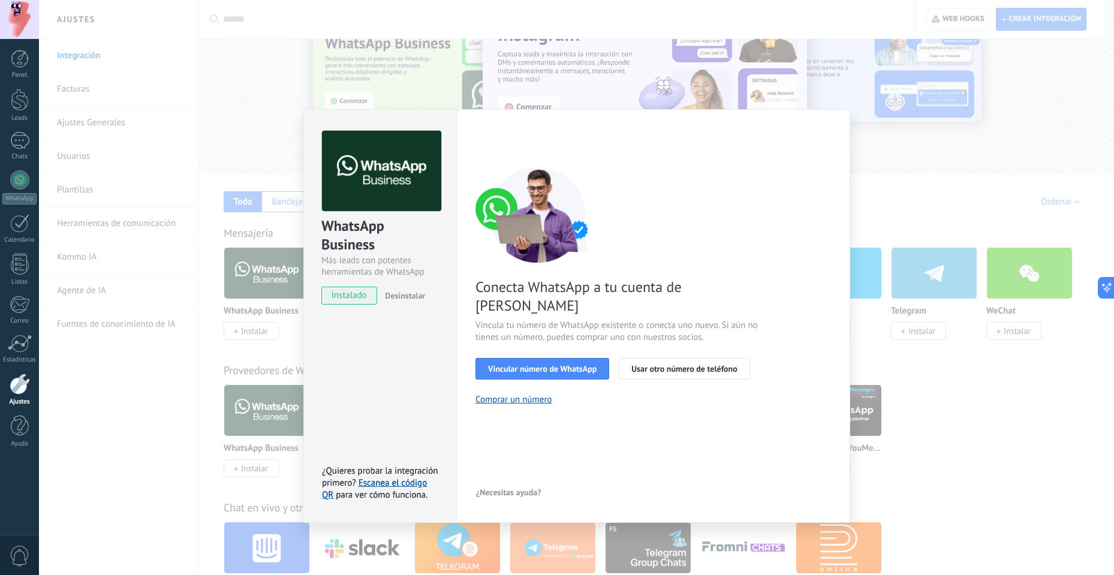
click at [844, 304] on div "Configuraciones Autorizaciones Esta pestaña registra a los usuarios que han con…" at bounding box center [653, 316] width 393 height 414
drag, startPoint x: 414, startPoint y: 88, endPoint x: 406, endPoint y: 86, distance: 8.6
click at [414, 87] on div "WhatsApp Business Más leads con potentes herramientas de WhatsApp instalado Des…" at bounding box center [576, 287] width 1075 height 575
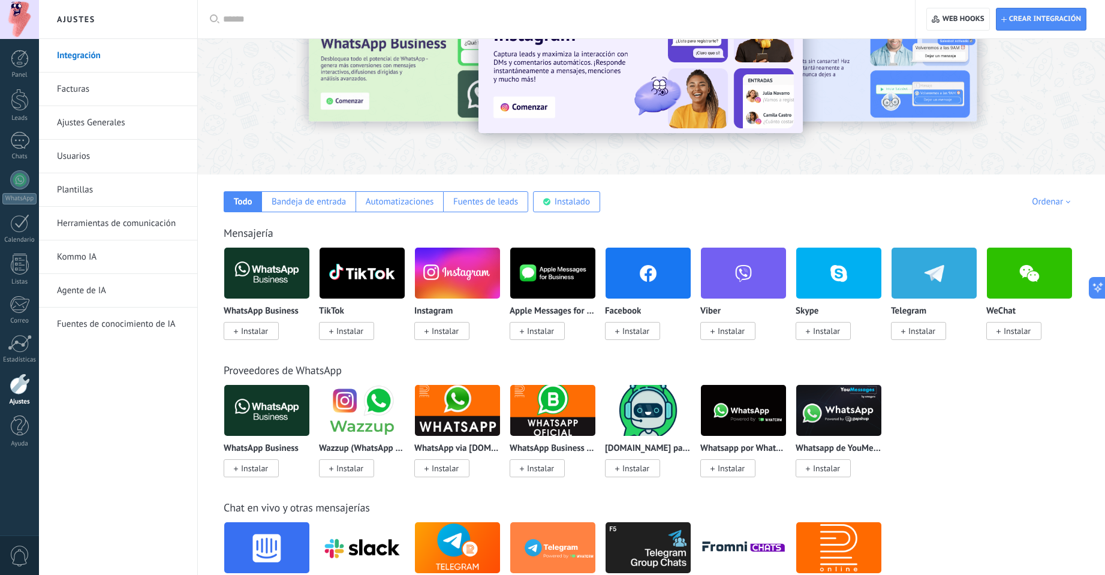
click at [244, 47] on div at bounding box center [358, 76] width 263 height 108
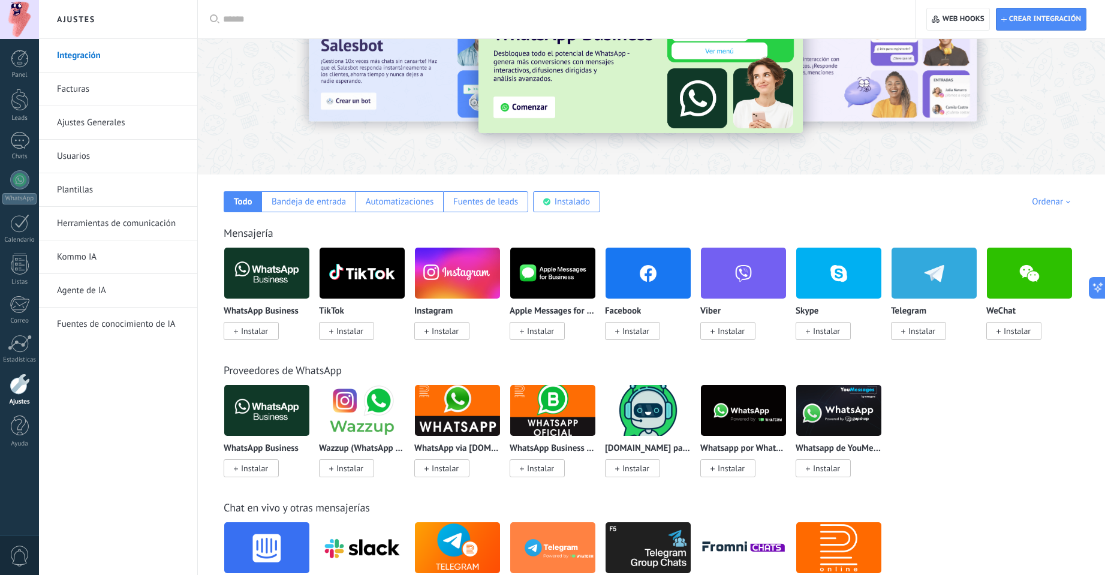
click at [16, 383] on div at bounding box center [20, 384] width 20 height 21
click at [23, 389] on div at bounding box center [20, 384] width 20 height 21
click at [109, 117] on link "Ajustes Generales" at bounding box center [121, 123] width 128 height 34
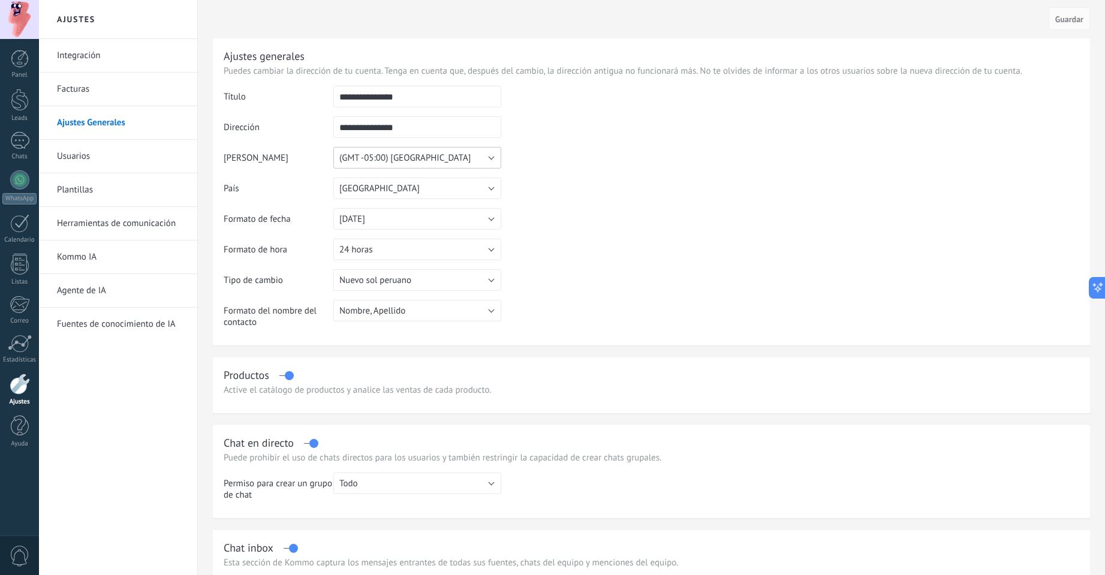
click at [414, 163] on button "(GMT -05:00) Lima" at bounding box center [417, 158] width 168 height 22
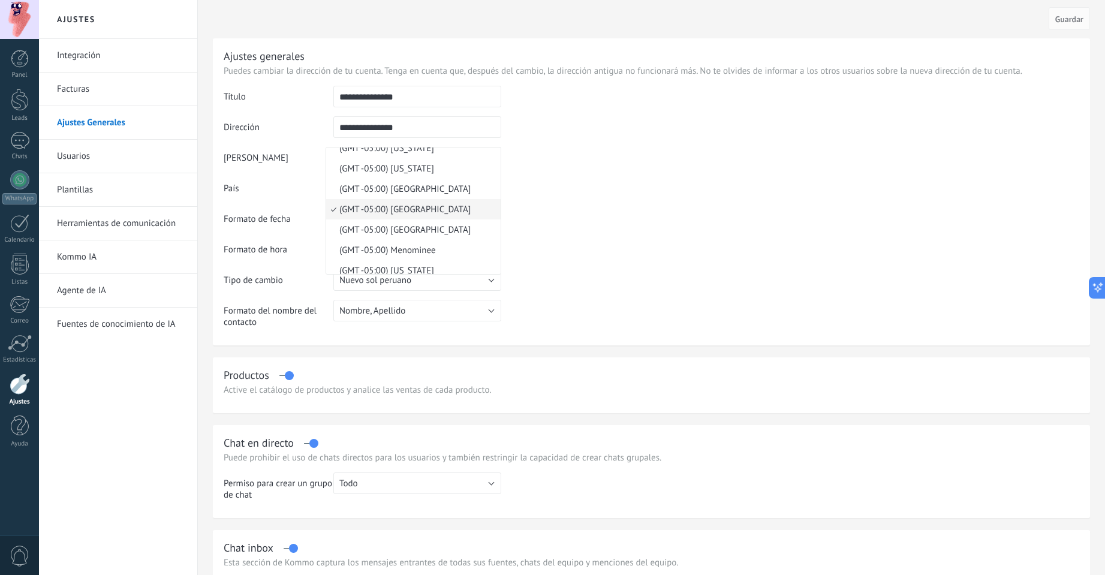
click at [641, 164] on td at bounding box center [790, 147] width 578 height 122
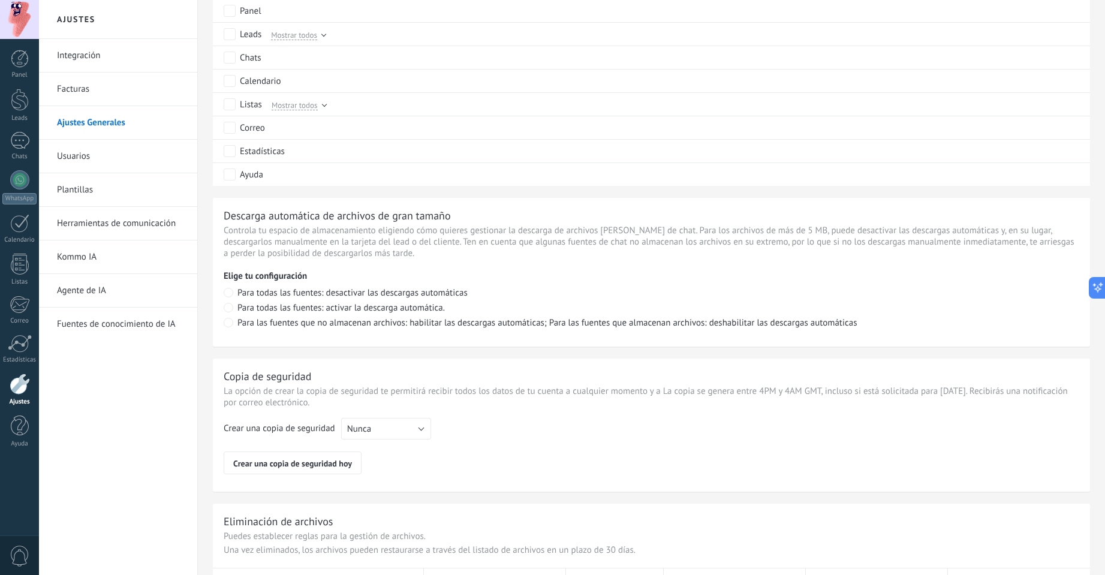
scroll to position [660, 0]
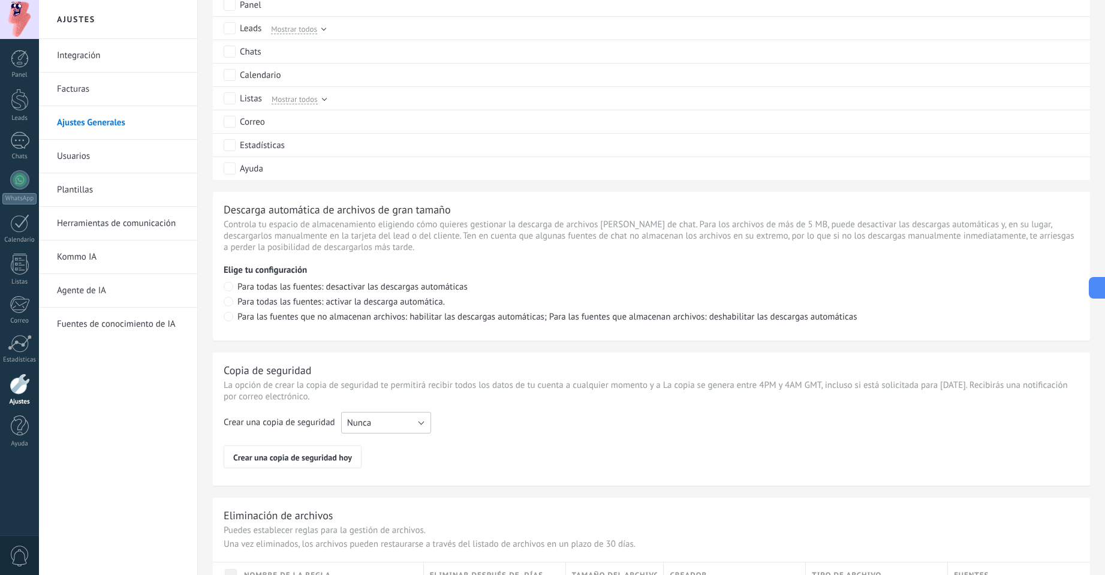
click at [399, 428] on button "Nunca" at bounding box center [386, 423] width 90 height 22
click at [393, 445] on span "Cada semana" at bounding box center [380, 443] width 93 height 11
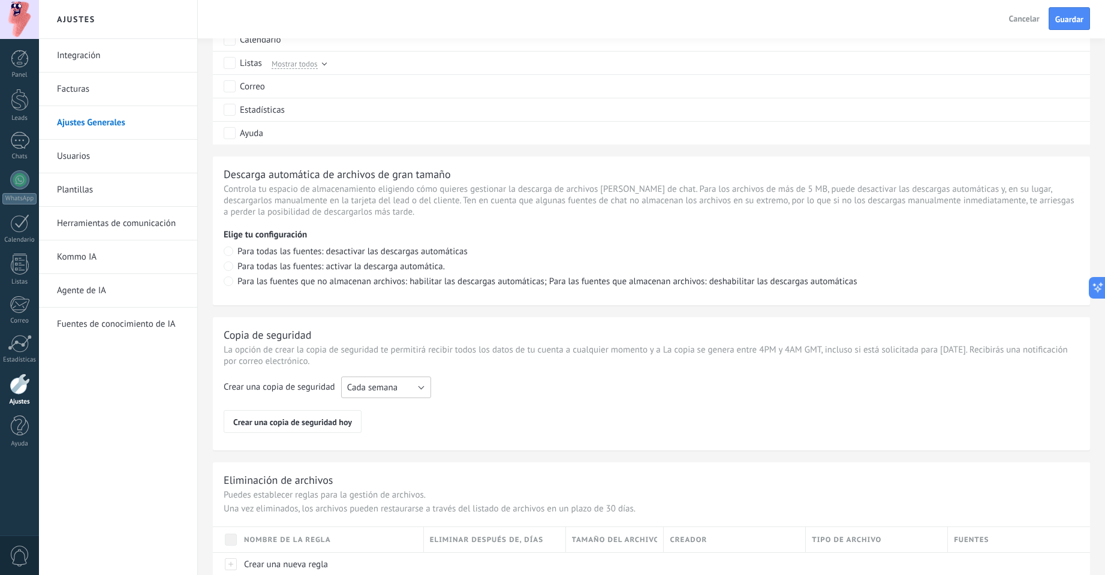
scroll to position [735, 0]
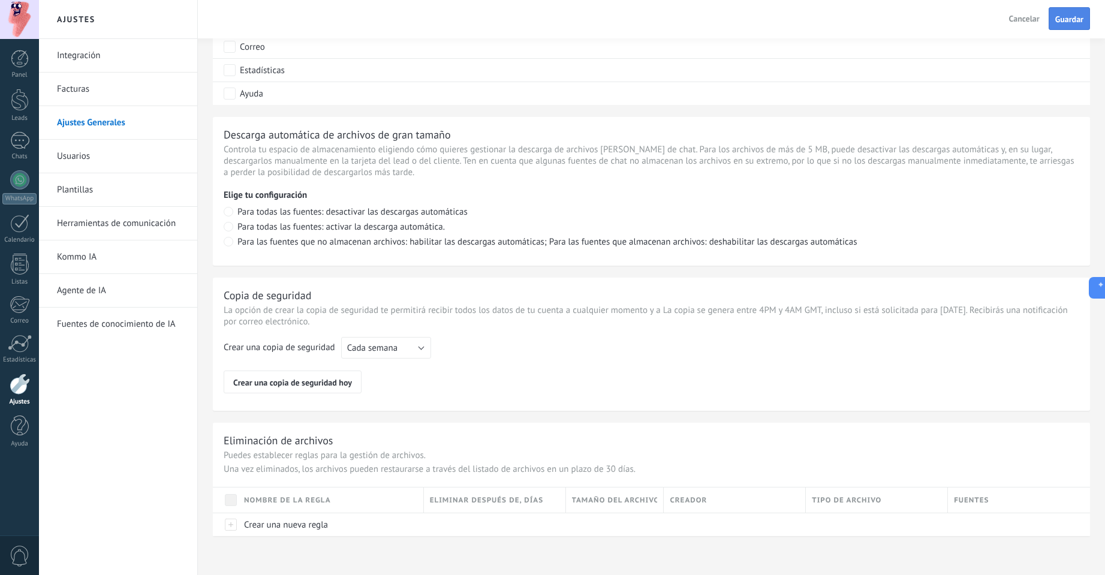
click at [1080, 22] on span "Guardar" at bounding box center [1070, 19] width 28 height 8
click at [80, 164] on link "Usuarios" at bounding box center [121, 157] width 128 height 34
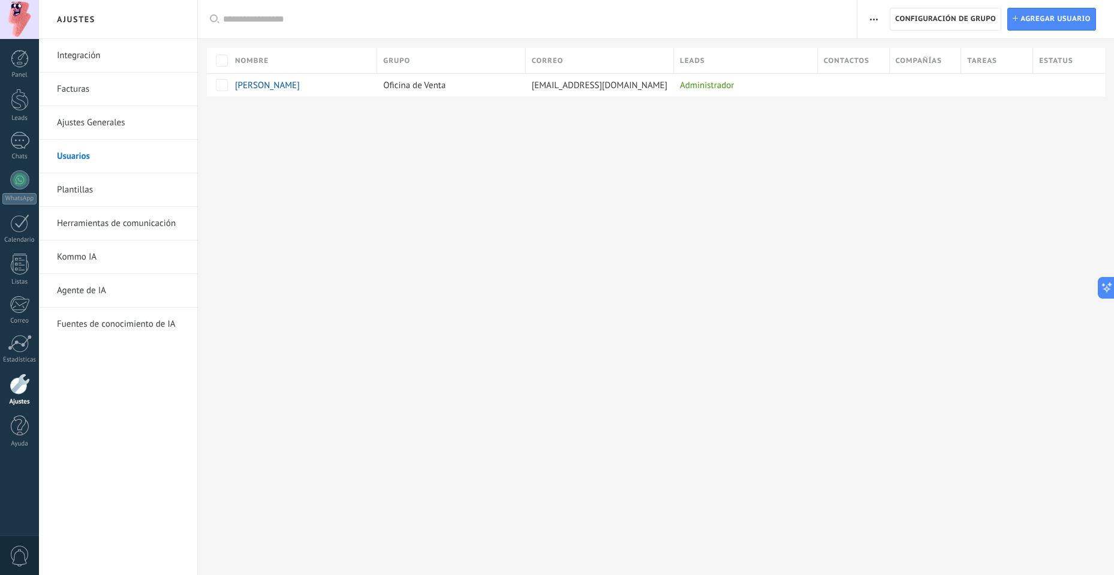
click at [87, 58] on link "Integración" at bounding box center [121, 56] width 128 height 34
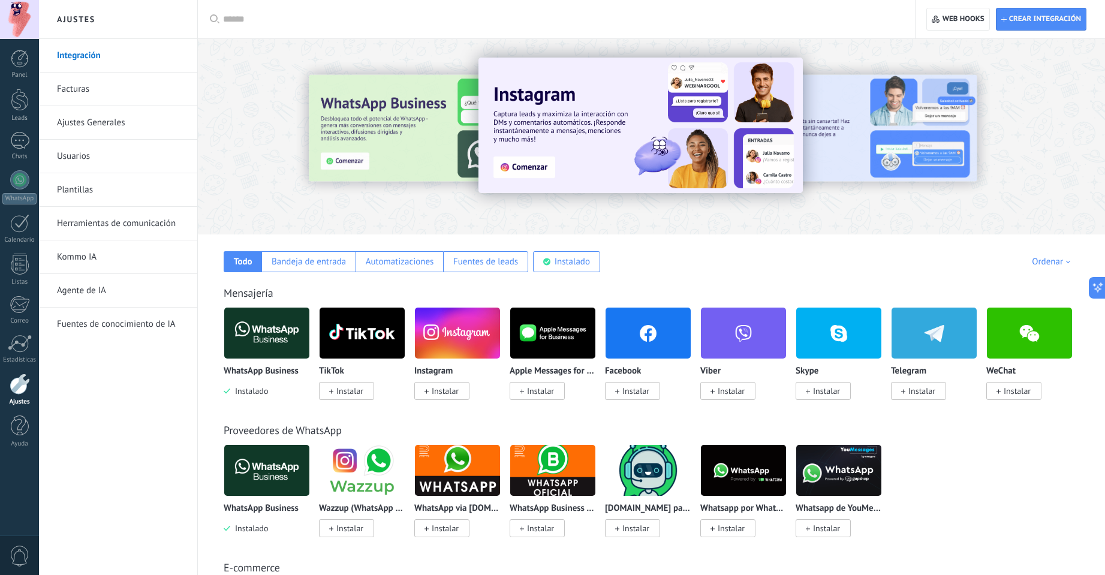
click at [276, 332] on img at bounding box center [266, 333] width 85 height 58
